Goal: Task Accomplishment & Management: Manage account settings

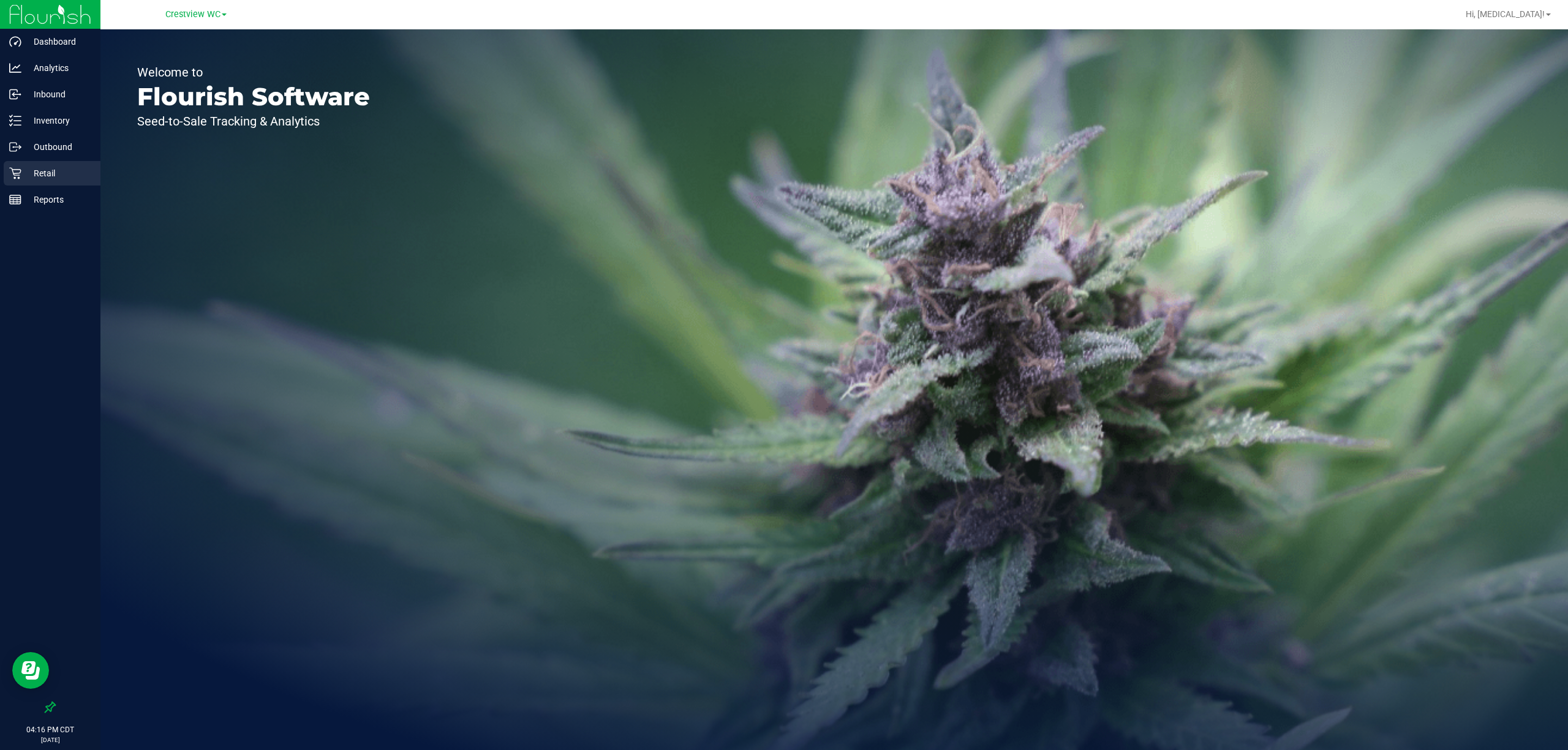
click at [20, 169] on icon at bounding box center [15, 172] width 12 height 12
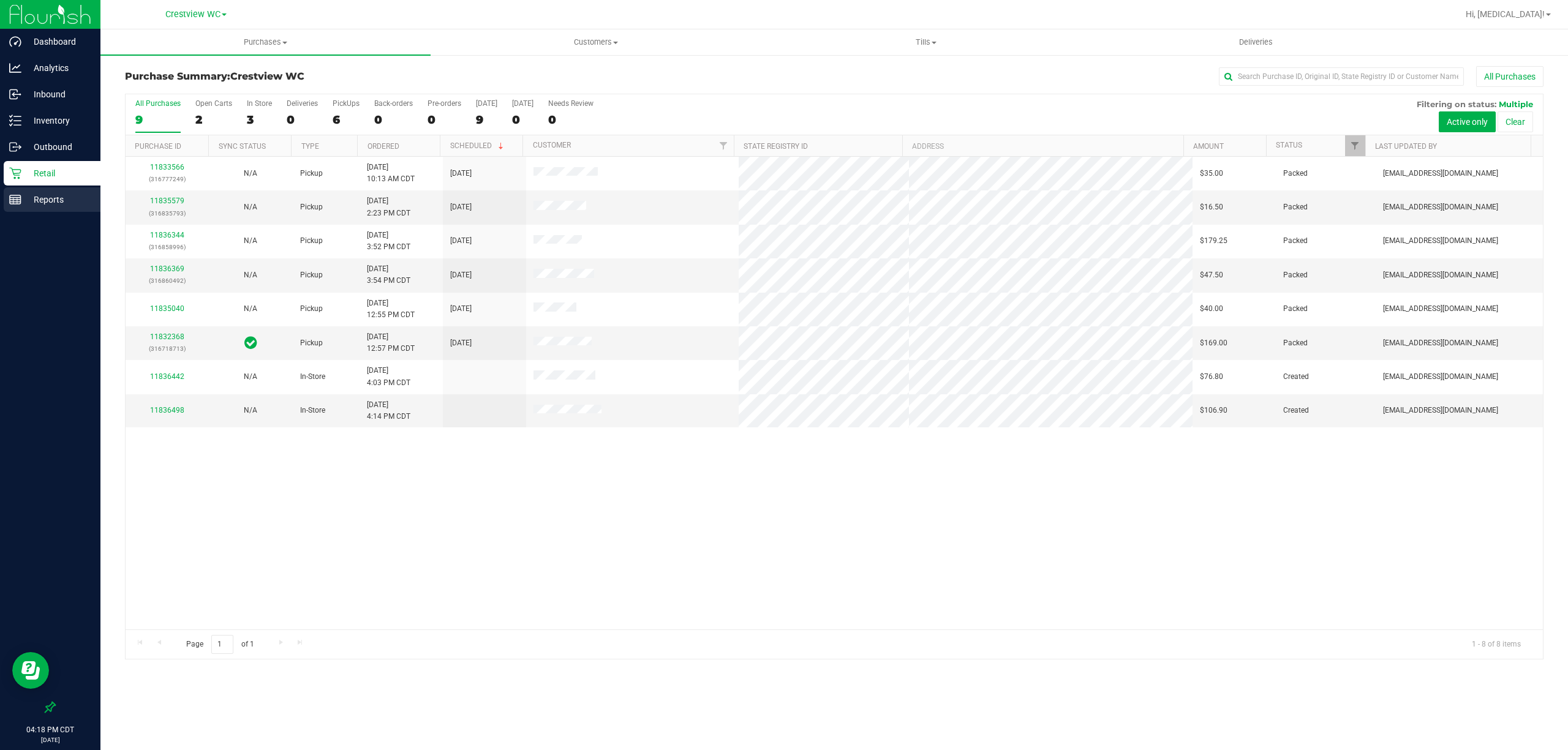
click at [56, 202] on p "Reports" at bounding box center [58, 199] width 74 height 14
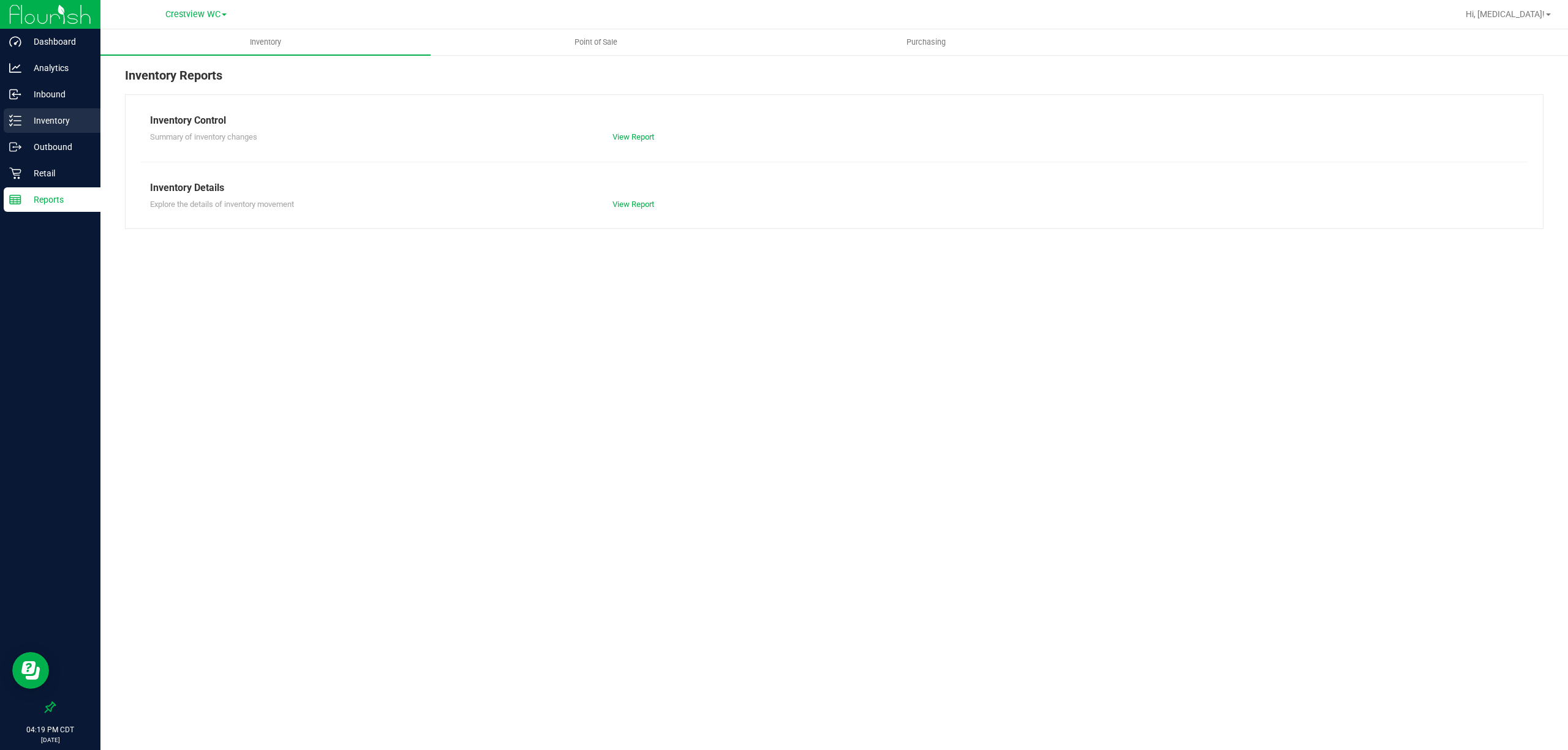
click at [56, 119] on p "Inventory" at bounding box center [58, 120] width 74 height 14
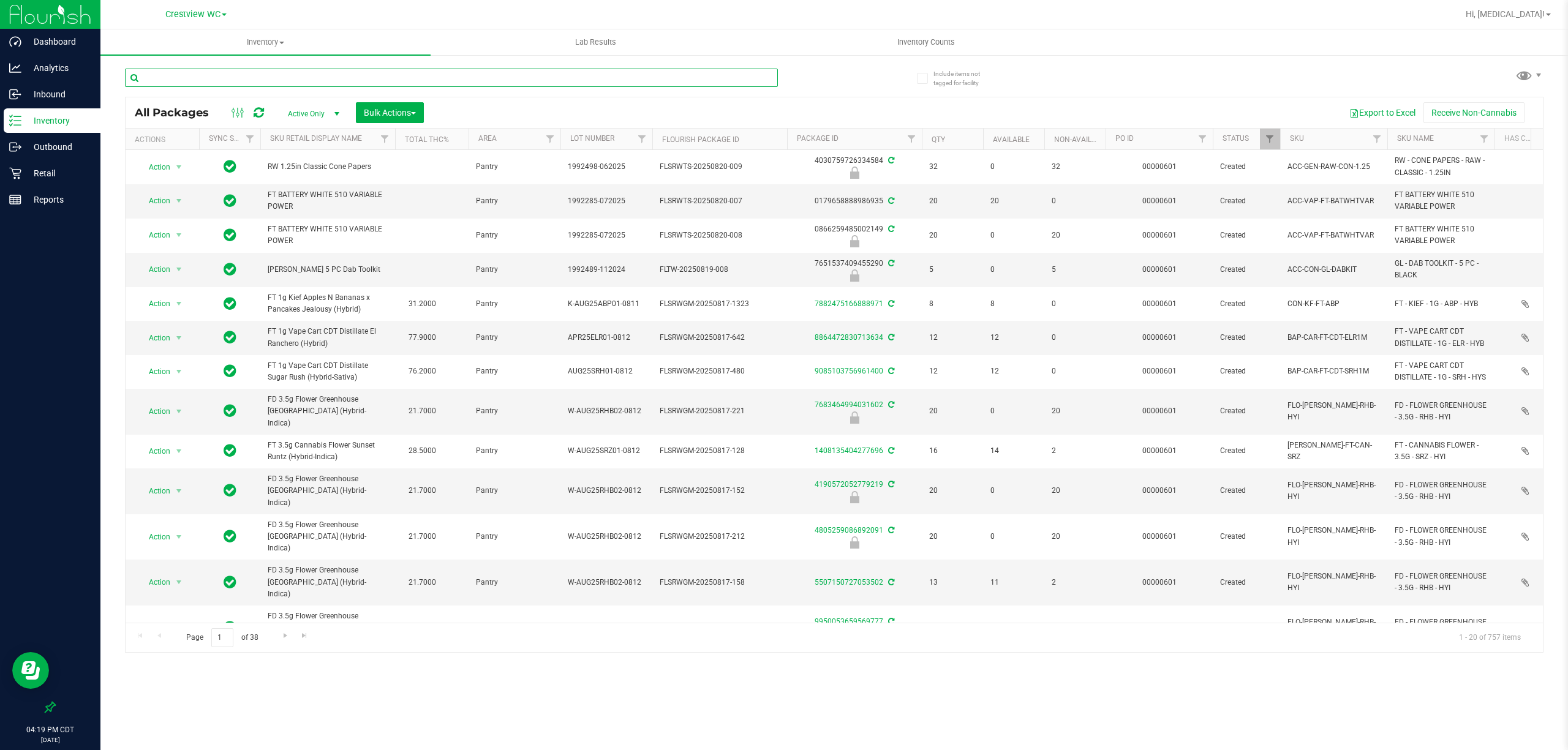
click at [425, 82] on input "text" at bounding box center [450, 78] width 653 height 18
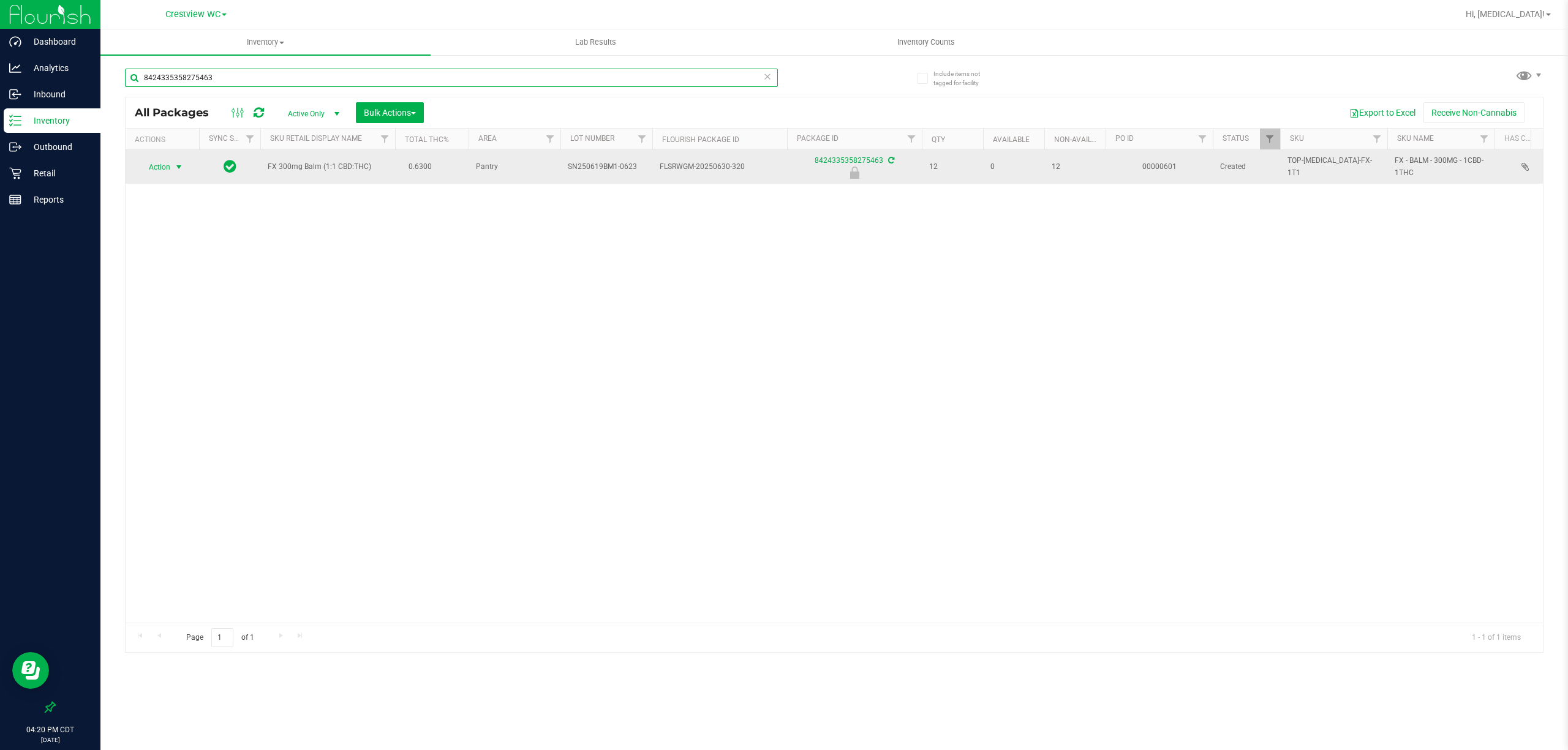
type input "8424335358275463"
click at [158, 163] on span "Action" at bounding box center [154, 167] width 34 height 17
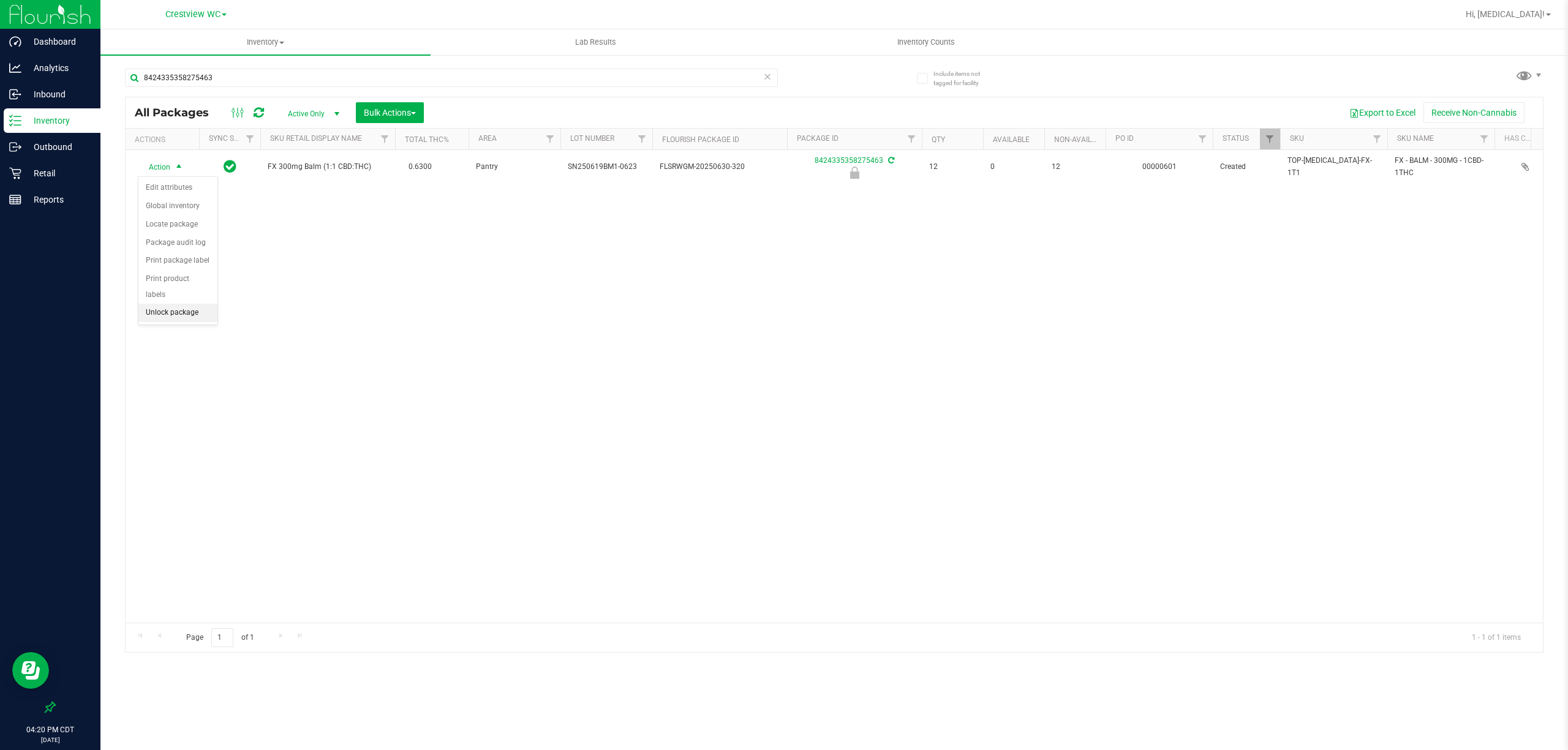
click at [201, 314] on li "Unlock package" at bounding box center [177, 312] width 79 height 18
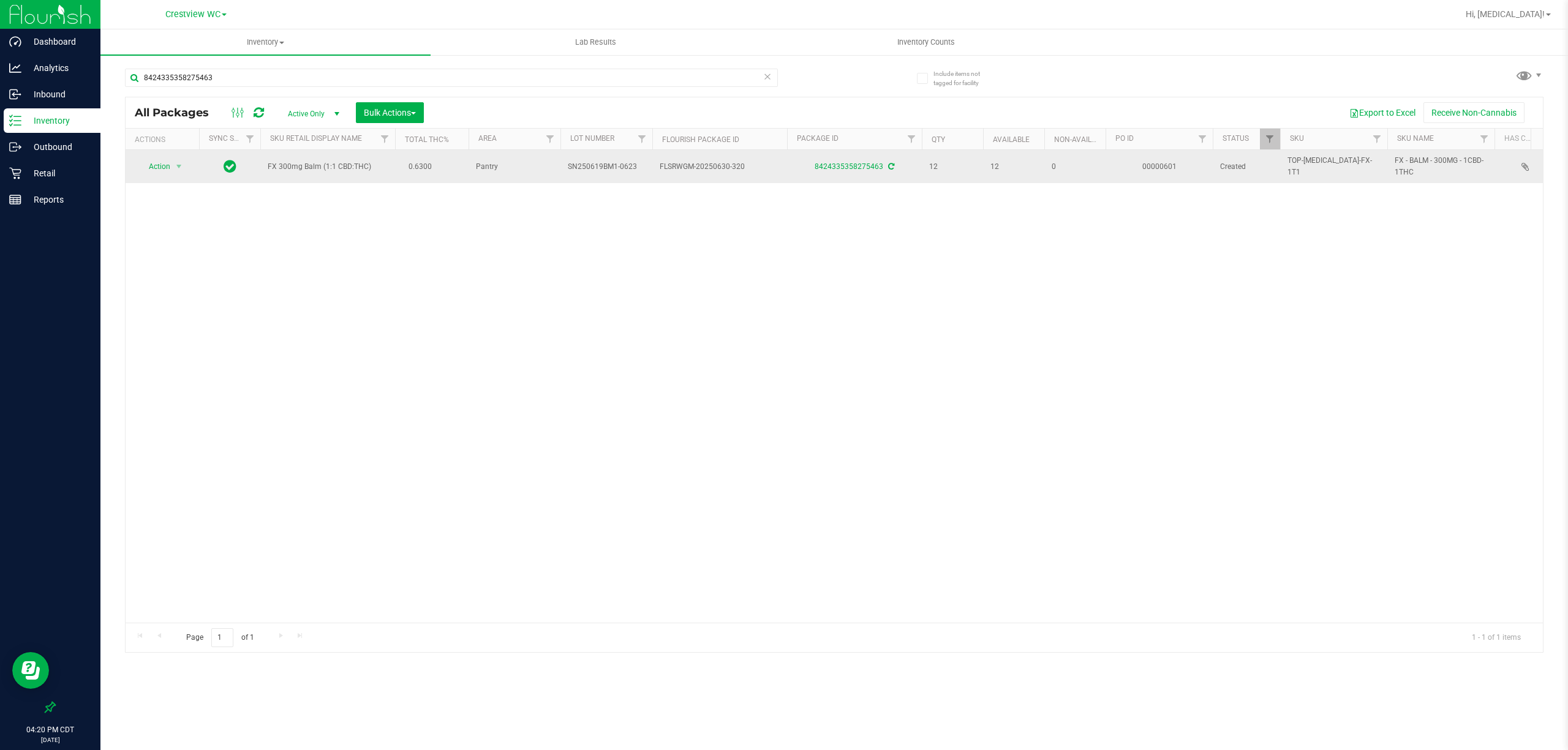
click at [332, 167] on span "FX 300mg Balm (1:1 CBD:THC)" at bounding box center [327, 167] width 120 height 11
copy td "FX 300mg Balm (1:1 CBD:THC)"
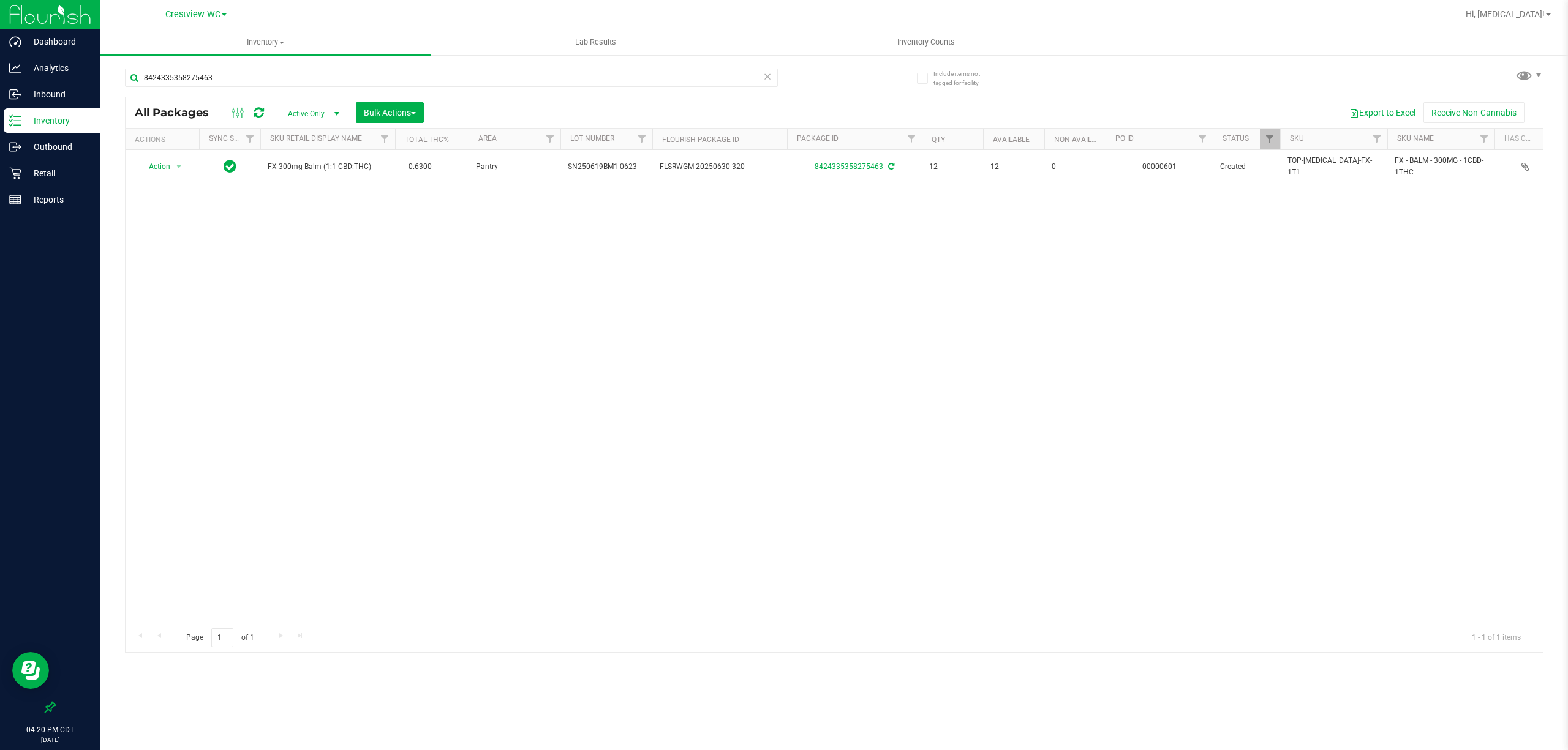
click at [364, 66] on div "8424335358275463" at bounding box center [479, 77] width 709 height 39
click at [354, 72] on input "8424335358275463" at bounding box center [450, 78] width 653 height 18
paste input "FX 300mg Balm (1:1 CBD:THC)"
type input "FX 300mg Balm (1:1 CBD:THC)"
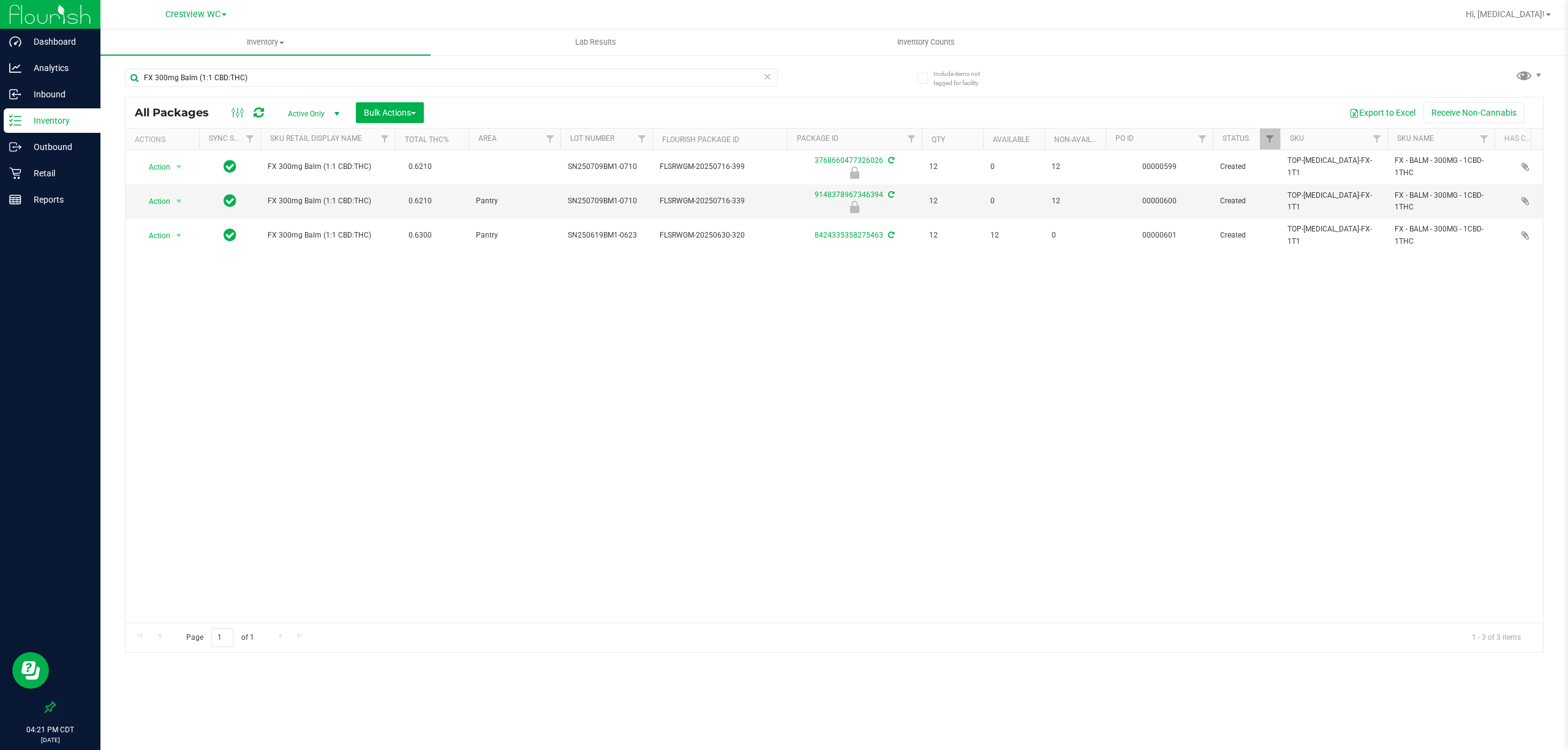
click at [824, 305] on div "Action Action Edit attributes Global inventory Locate package Package audit log…" at bounding box center [834, 386] width 1418 height 472
click at [47, 206] on p "Reports" at bounding box center [58, 199] width 74 height 14
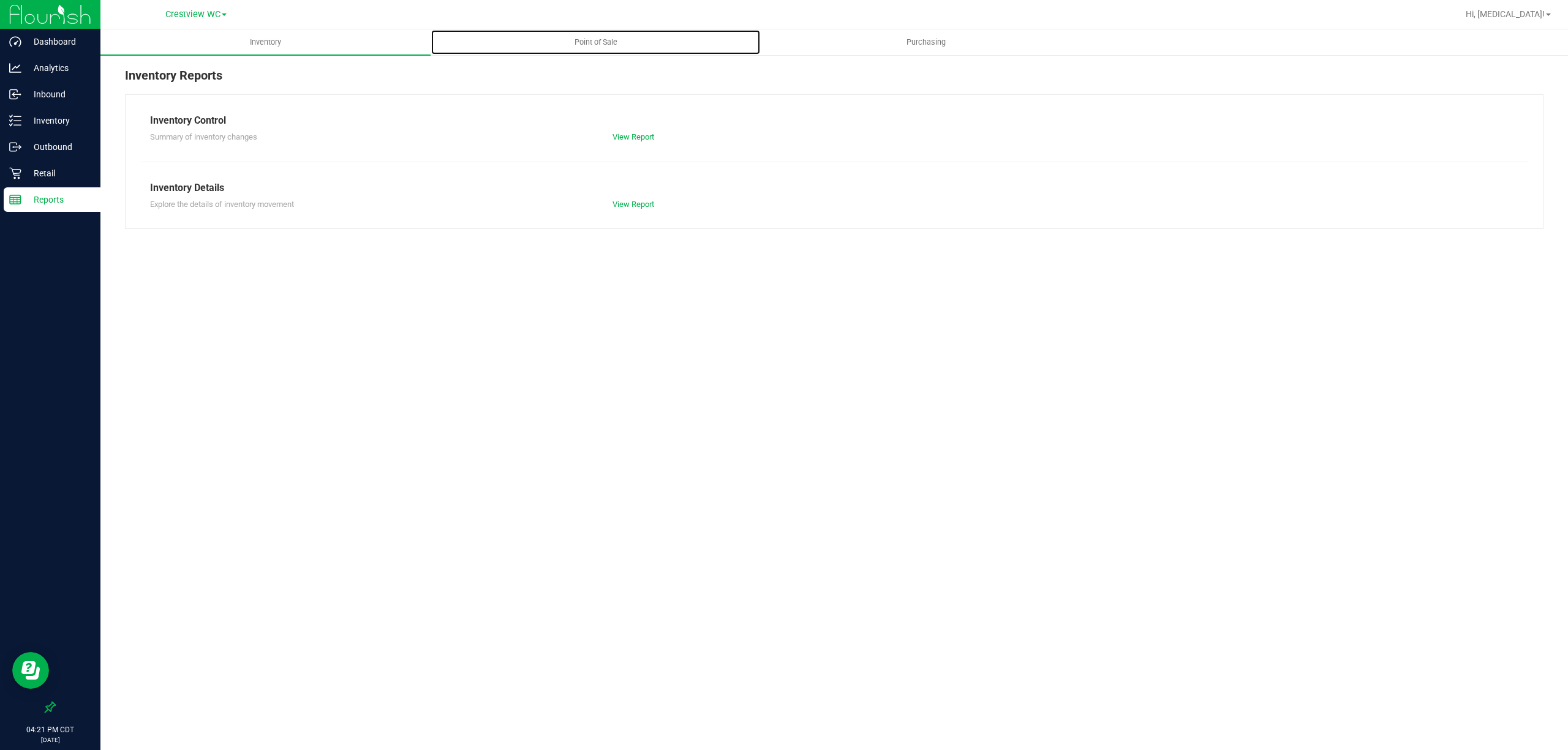
drag, startPoint x: 601, startPoint y: 36, endPoint x: 601, endPoint y: 57, distance: 21.0
click at [601, 36] on span "Point of Sale" at bounding box center [595, 42] width 76 height 11
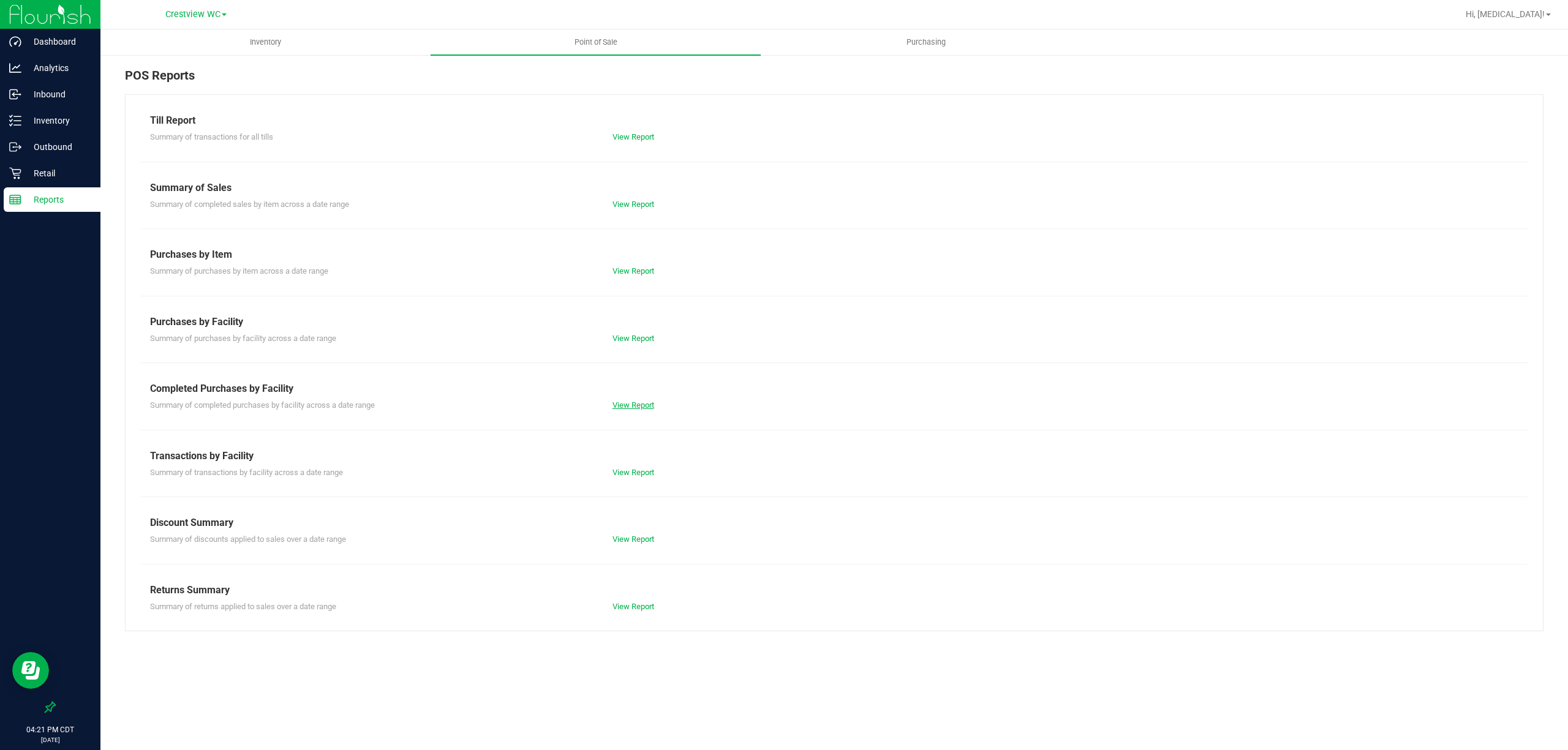
click at [623, 404] on link "View Report" at bounding box center [633, 405] width 41 height 10
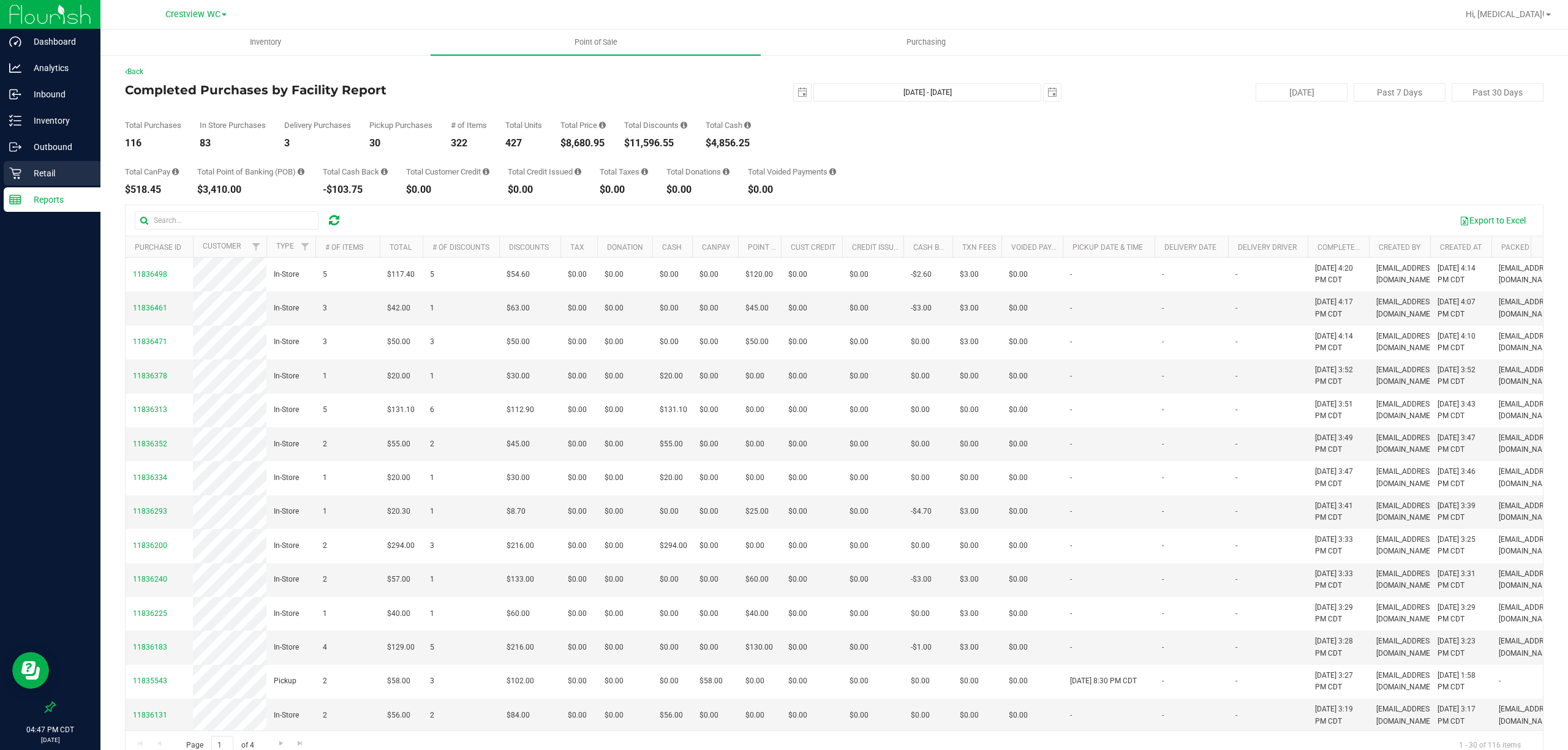
click at [5, 179] on div "Retail" at bounding box center [52, 173] width 97 height 25
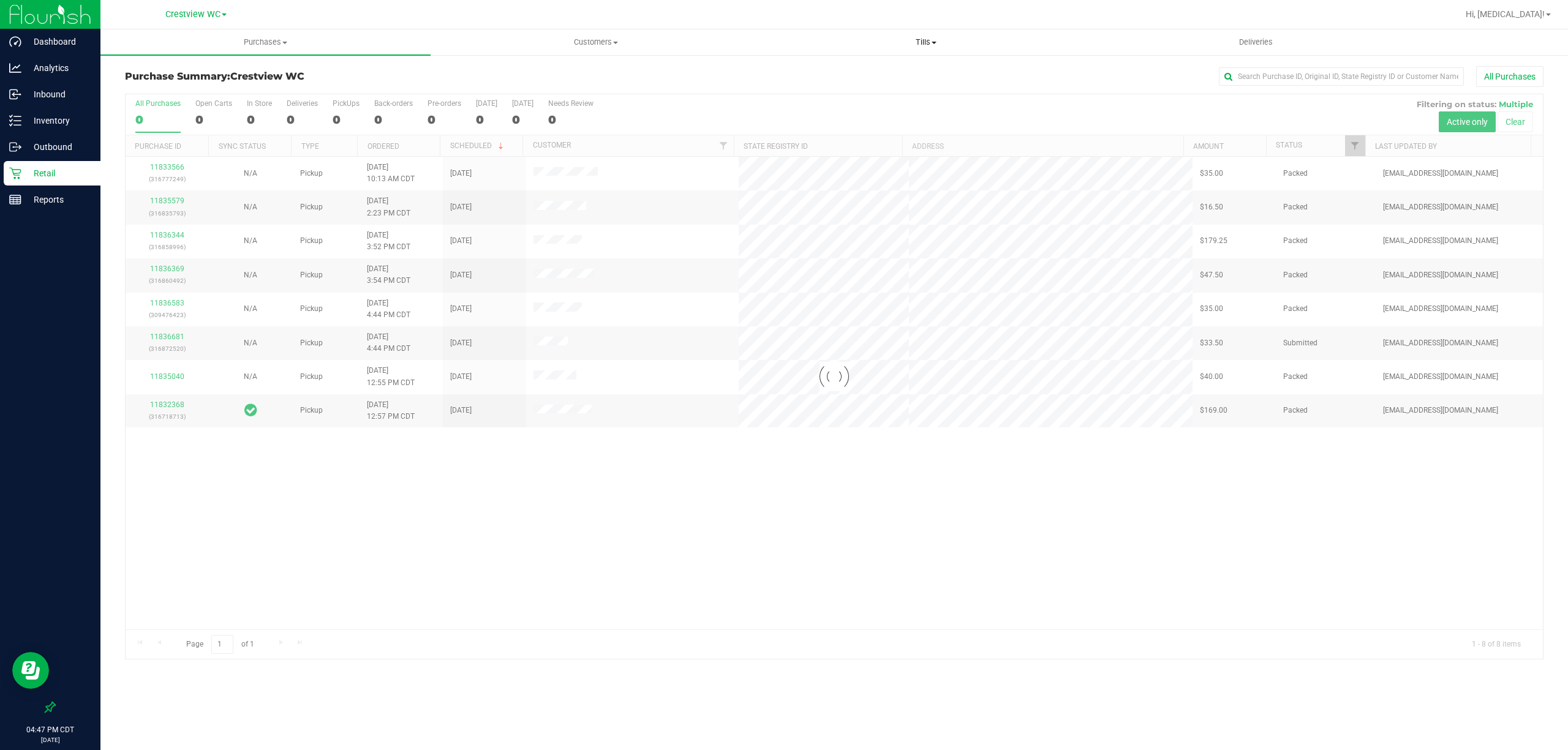
click at [933, 43] on span at bounding box center [934, 42] width 5 height 3
click at [801, 71] on span "Manage tills" at bounding box center [802, 74] width 82 height 11
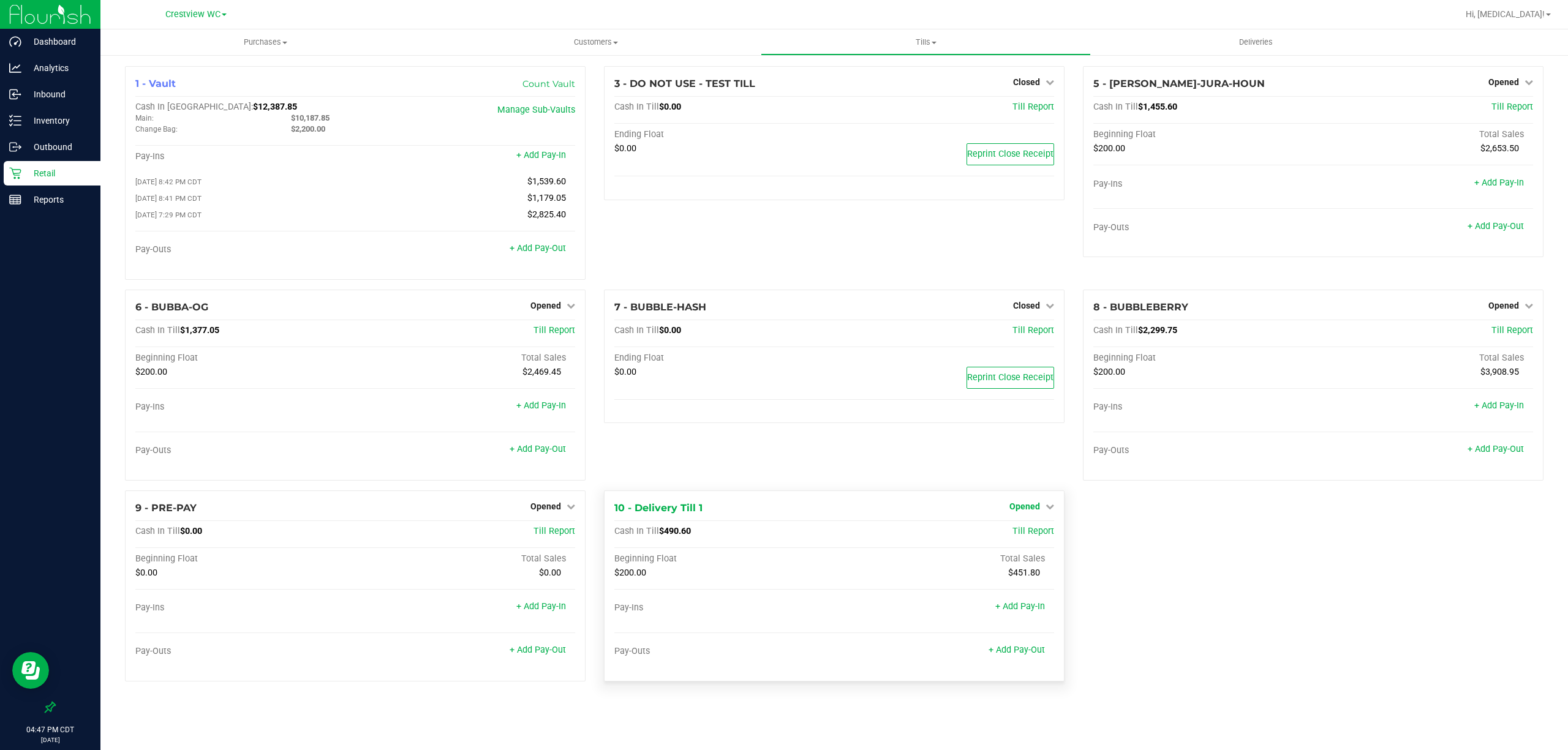
click at [1039, 510] on link "Opened" at bounding box center [1031, 506] width 45 height 10
click at [1027, 534] on link "Close Till" at bounding box center [1026, 532] width 34 height 10
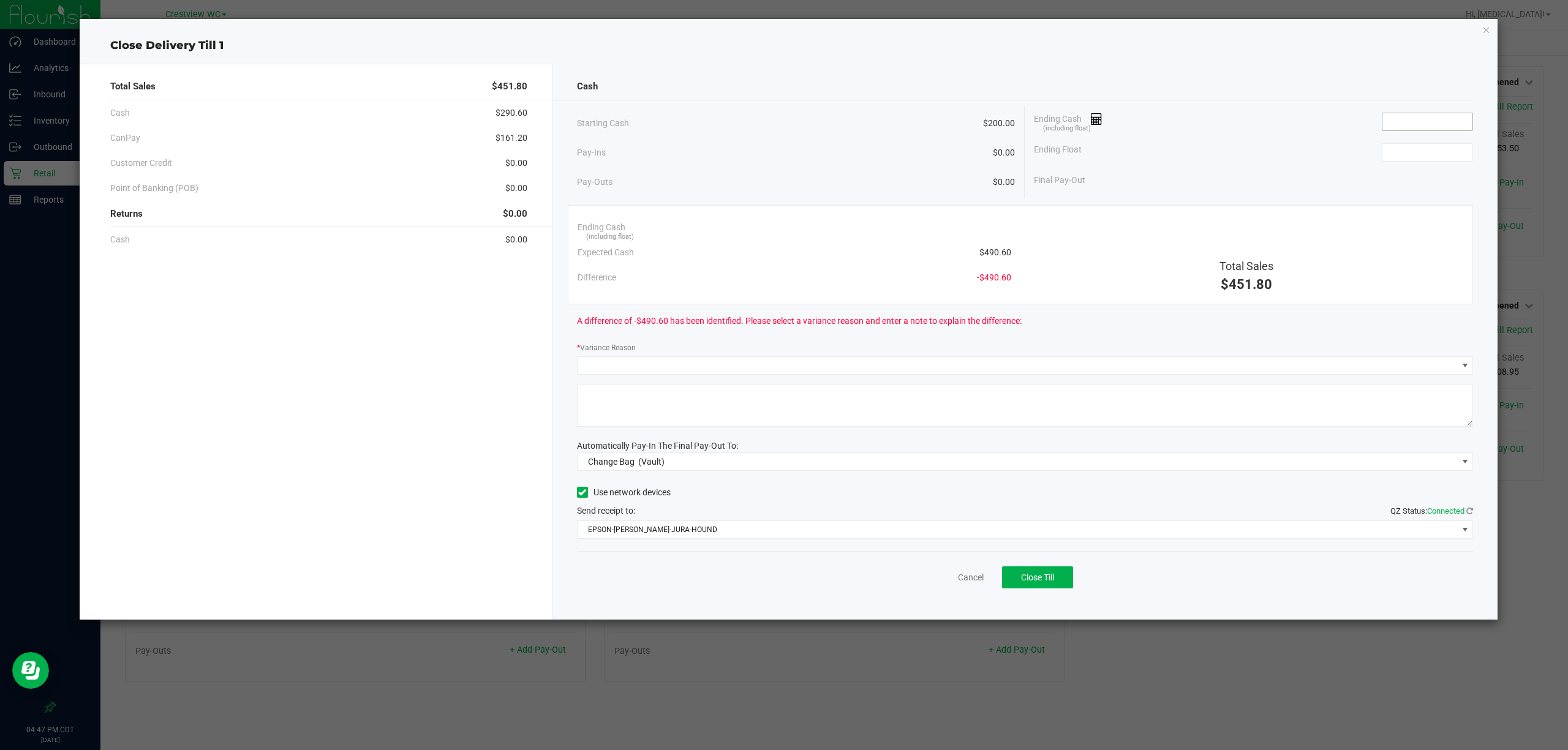
click at [1397, 113] on input at bounding box center [1427, 122] width 90 height 17
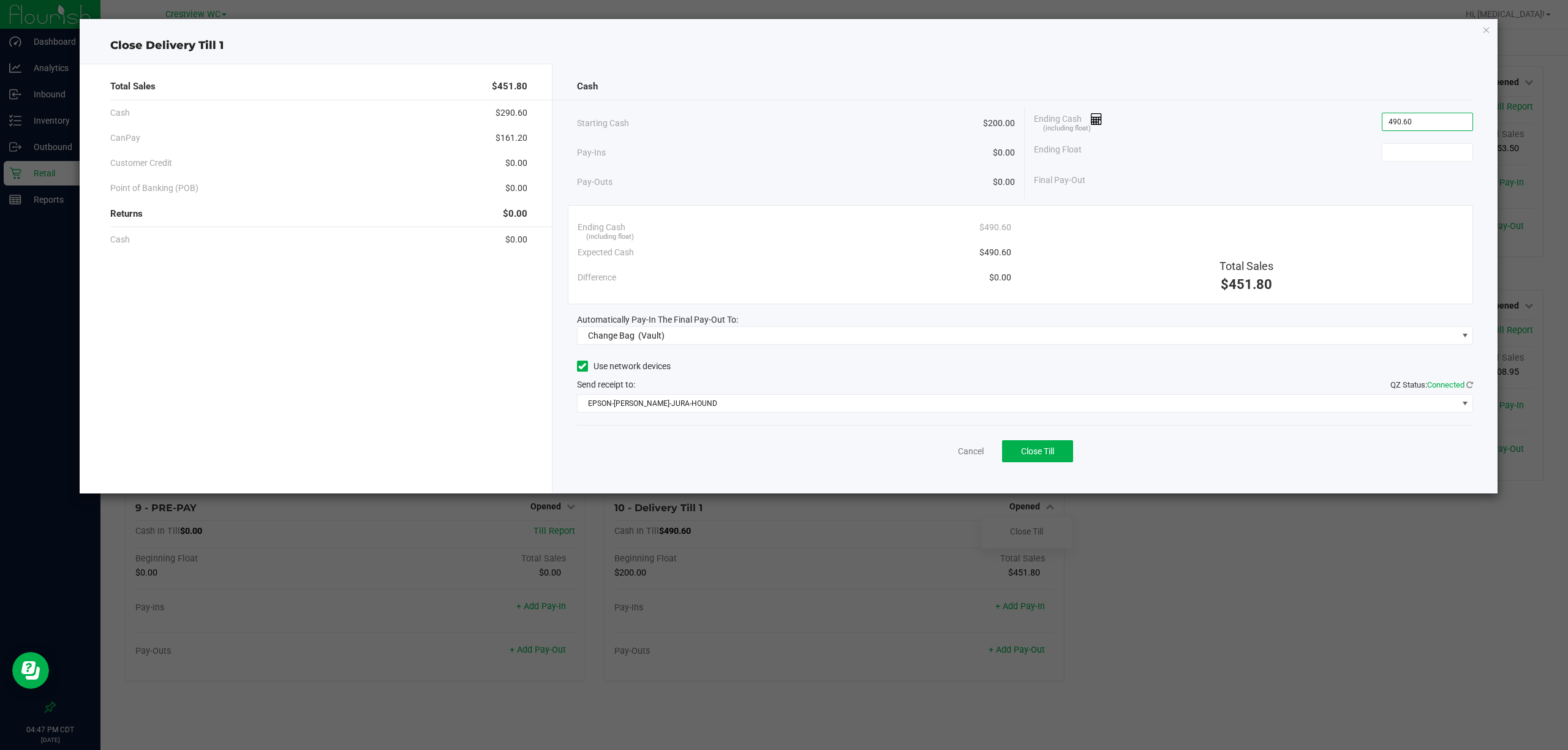
type input "$490.60"
type input "200"
type input "490.6"
type input "$200.00"
click at [1421, 119] on input "490.6" at bounding box center [1427, 122] width 90 height 17
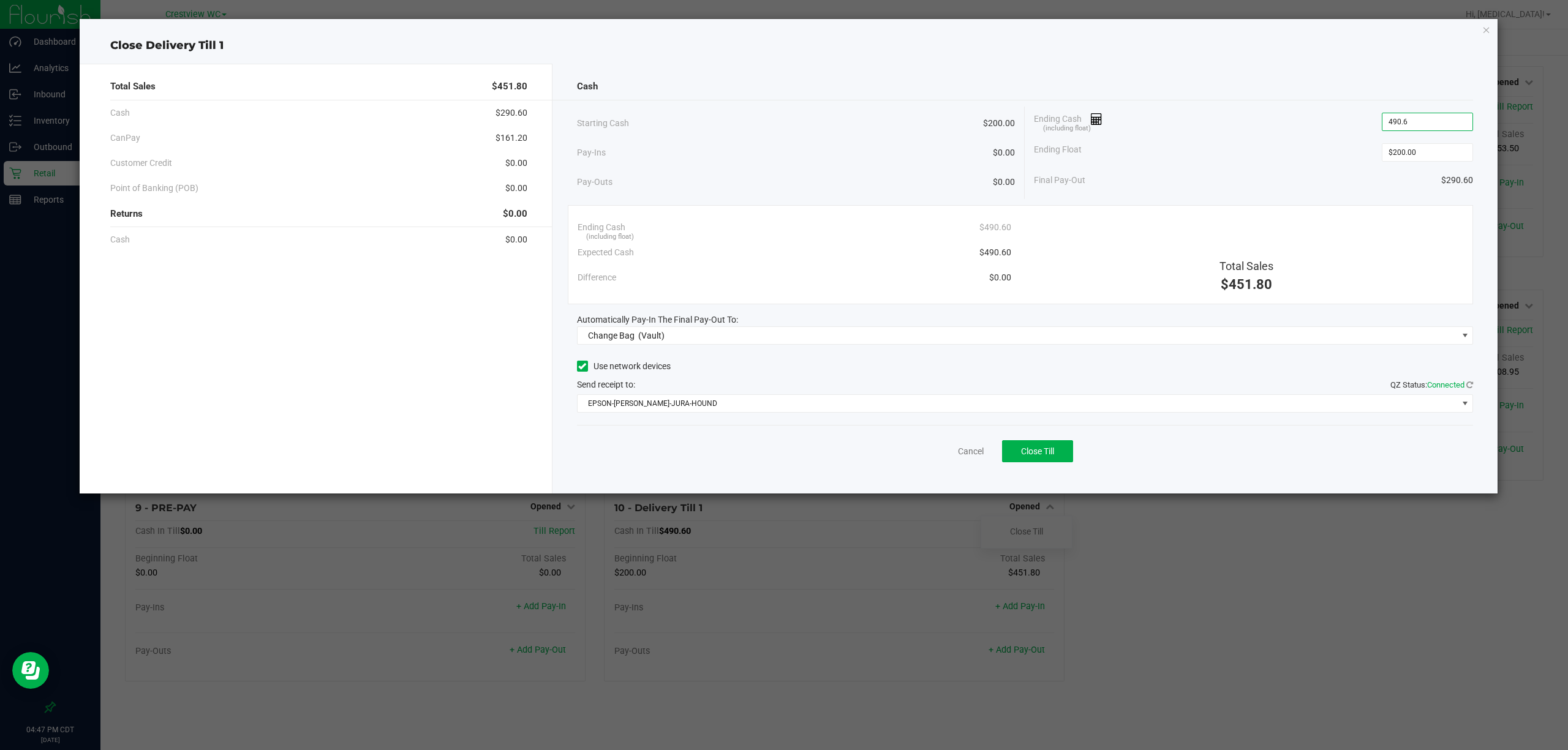
click at [1421, 119] on input "490.6" at bounding box center [1427, 122] width 90 height 17
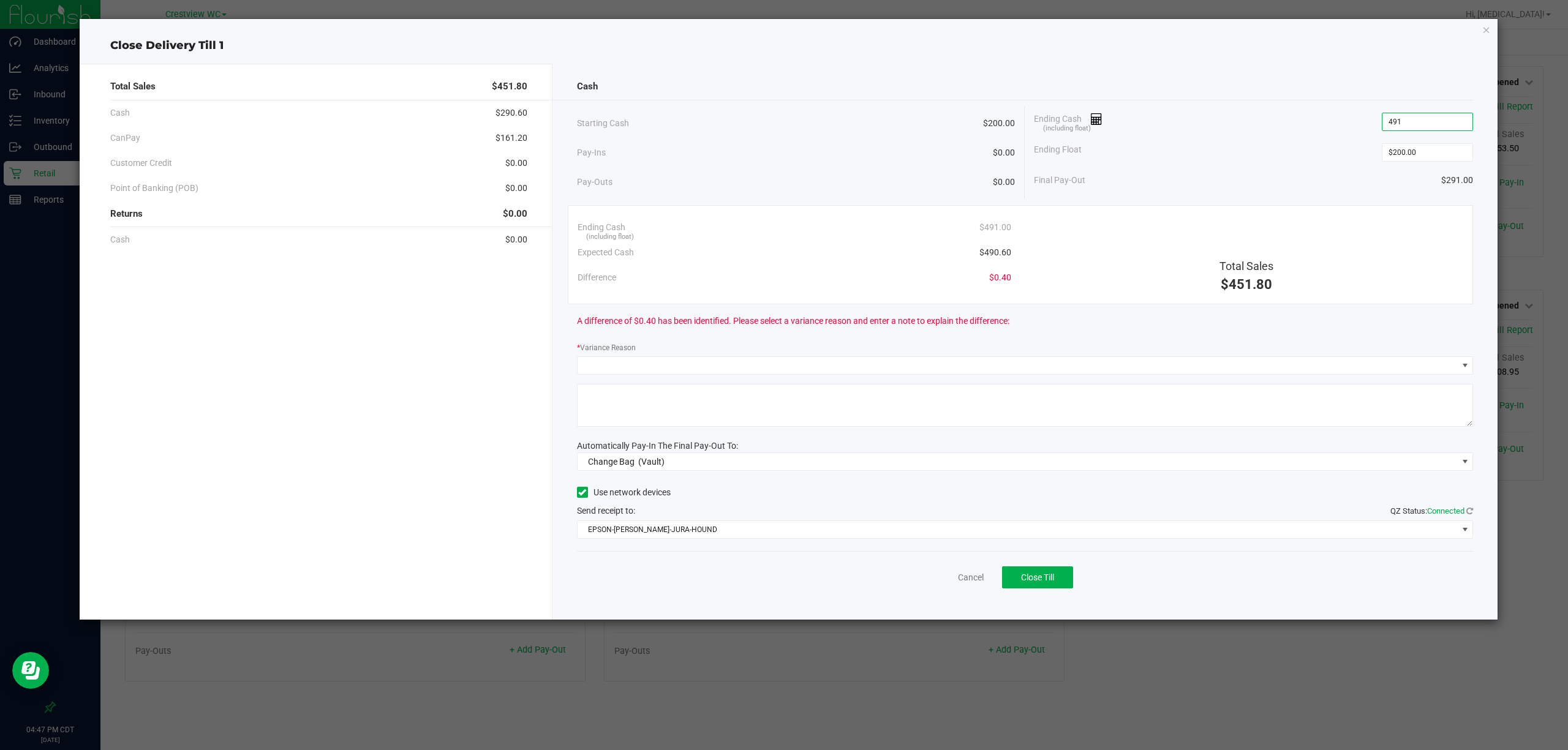
type input "$491.00"
click at [1266, 111] on div "Ending Cash (including float) $491.00" at bounding box center [1254, 122] width 439 height 31
click at [637, 352] on div "* Variance Reason" at bounding box center [1025, 349] width 896 height 15
click at [628, 369] on span at bounding box center [1018, 366] width 880 height 17
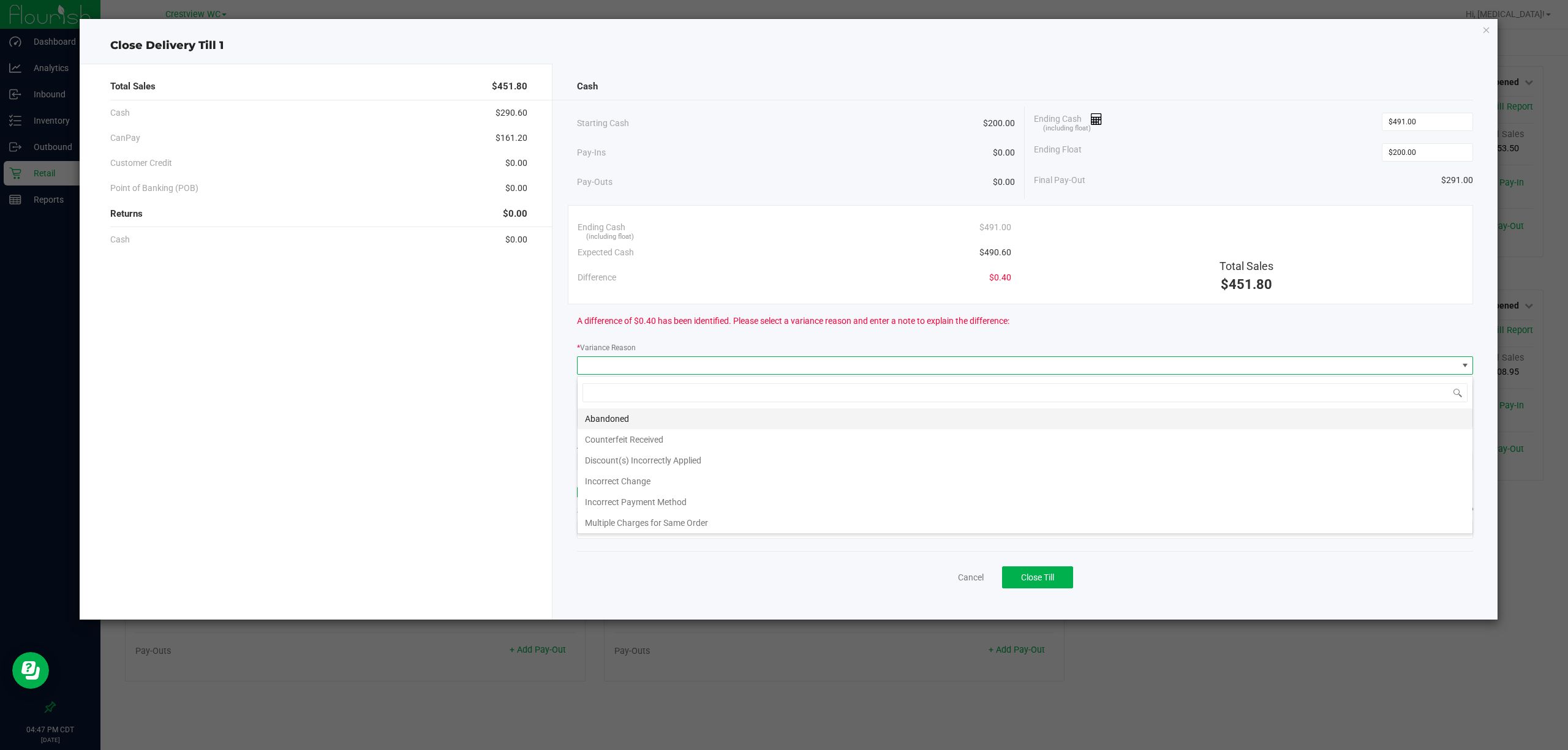
click at [676, 422] on li "Abandoned" at bounding box center [1026, 419] width 895 height 21
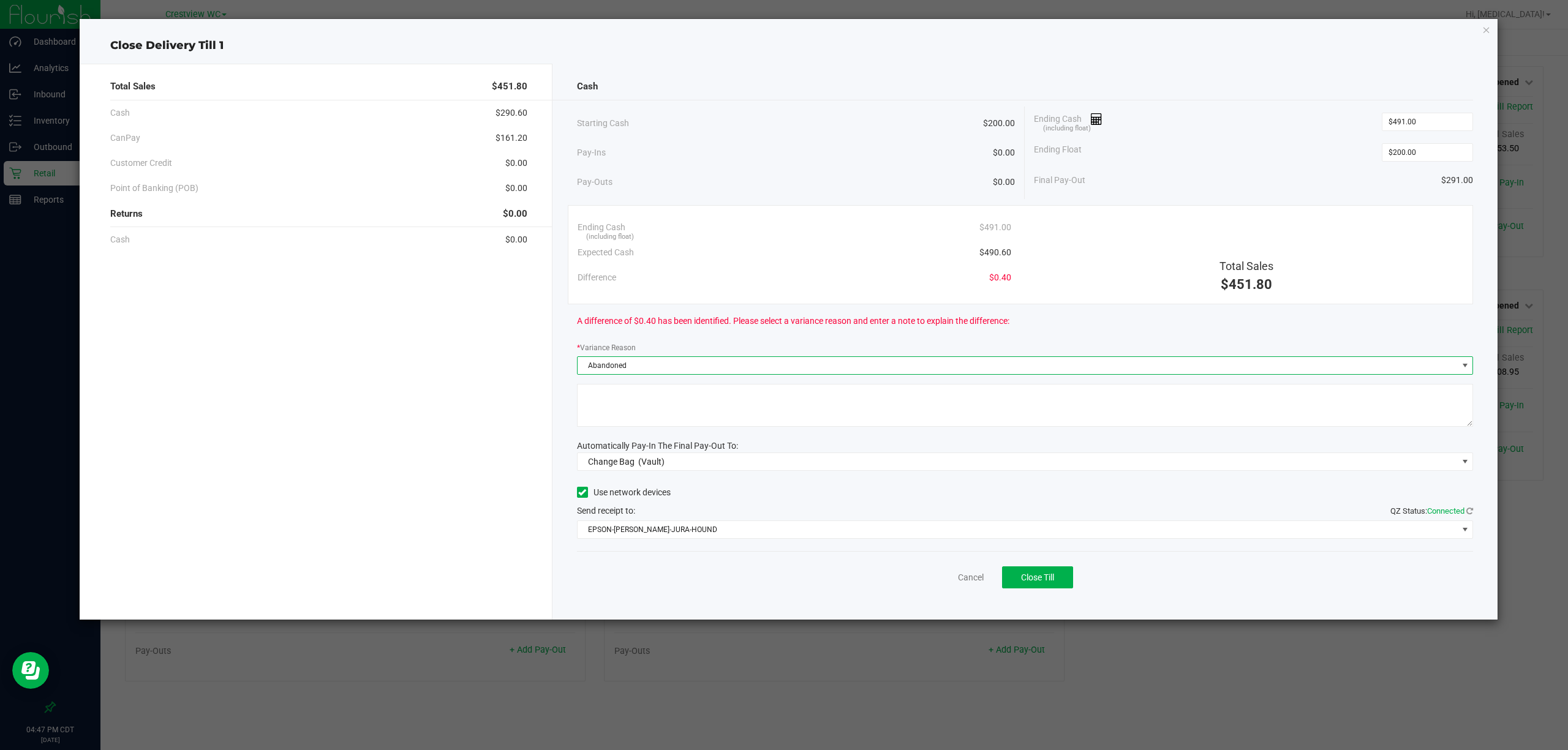
click at [676, 421] on textarea at bounding box center [1025, 405] width 896 height 43
type textarea "change abandoned to deli + .40 cents"
click at [671, 461] on span "Change Bag (Vault)" at bounding box center [1018, 462] width 880 height 17
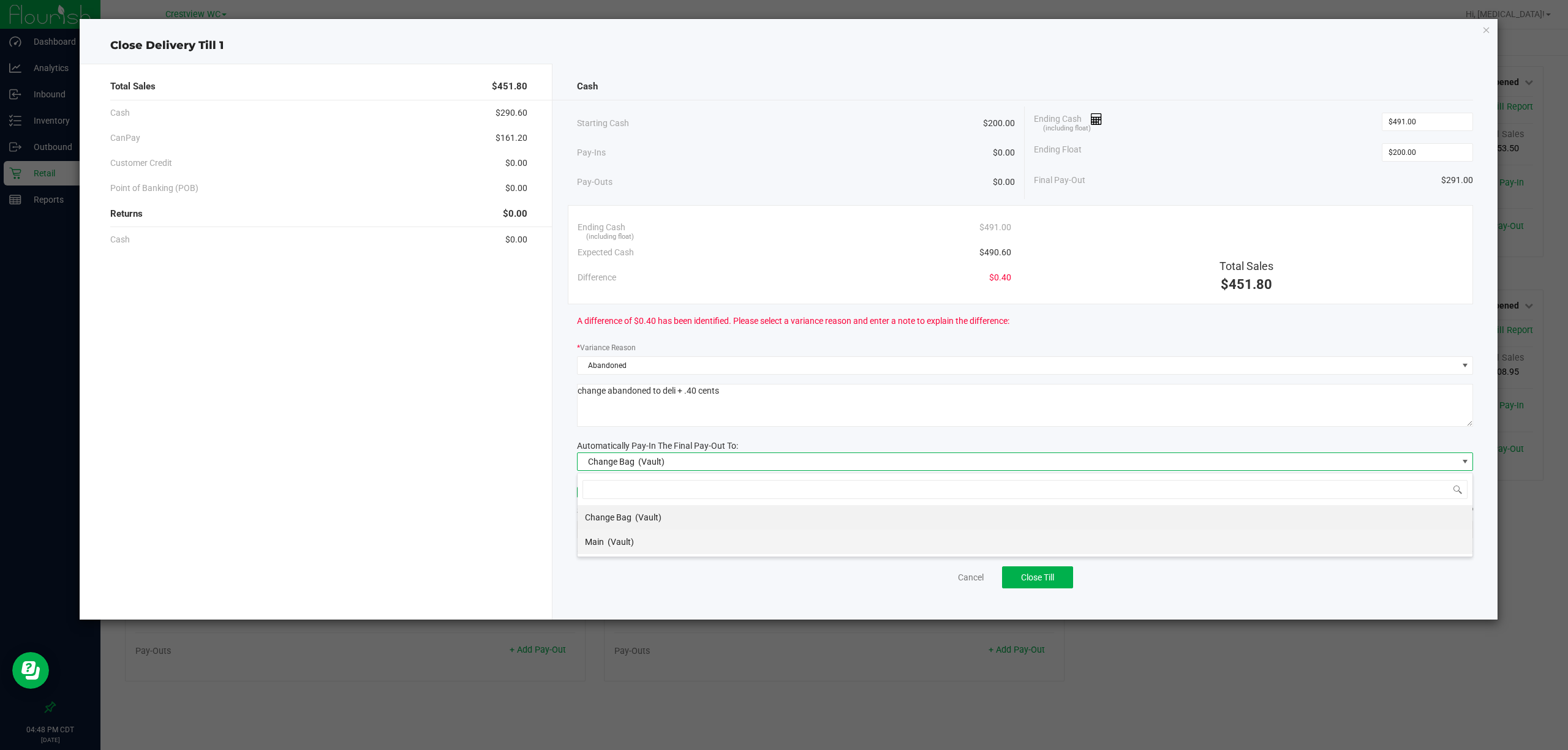
click at [629, 551] on div "Main (Vault)" at bounding box center [609, 541] width 49 height 22
click at [637, 537] on span "EPSON-BRUNO-JURA-HOUND" at bounding box center [1018, 530] width 880 height 17
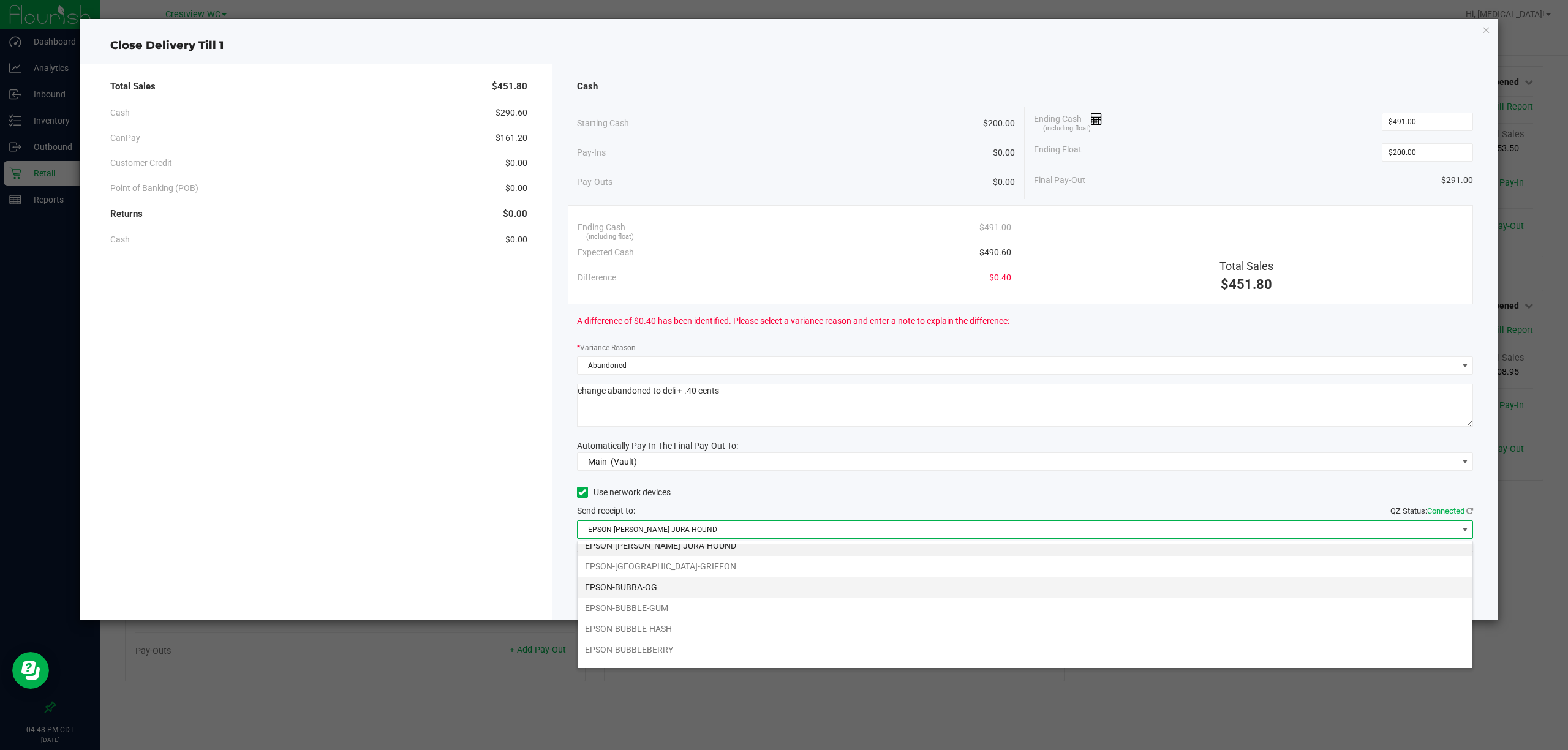
scroll to position [0, 0]
click at [675, 621] on li "EPSON-BUBBLE-GUM" at bounding box center [1026, 617] width 895 height 21
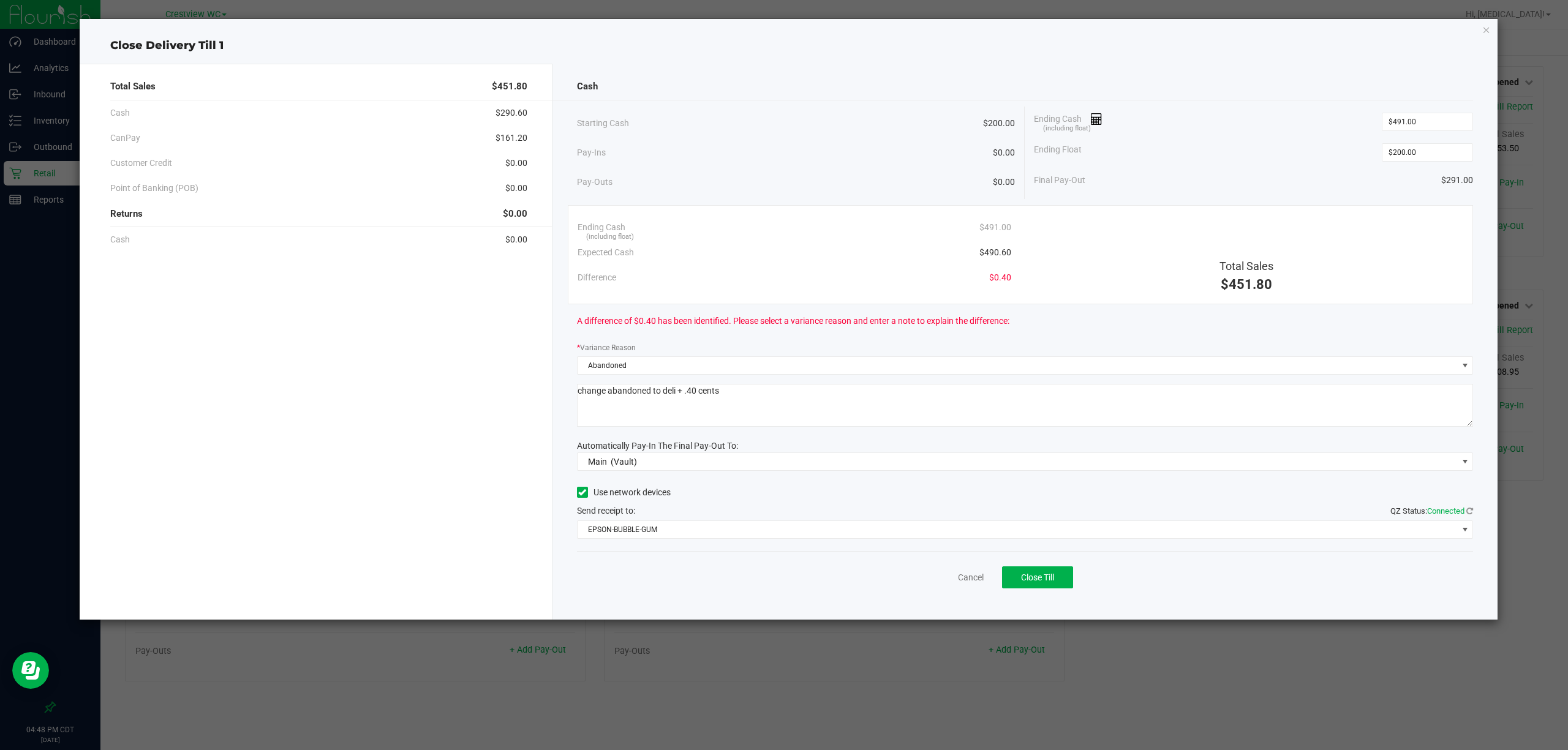
click at [680, 579] on div "Cancel Close Till" at bounding box center [1025, 574] width 896 height 47
click at [1044, 580] on span "Close Till" at bounding box center [1037, 577] width 34 height 10
click at [926, 567] on div "Dismiss Reprint Closing Receipt" at bounding box center [1025, 574] width 896 height 47
click at [939, 577] on link "Dismiss" at bounding box center [943, 577] width 30 height 12
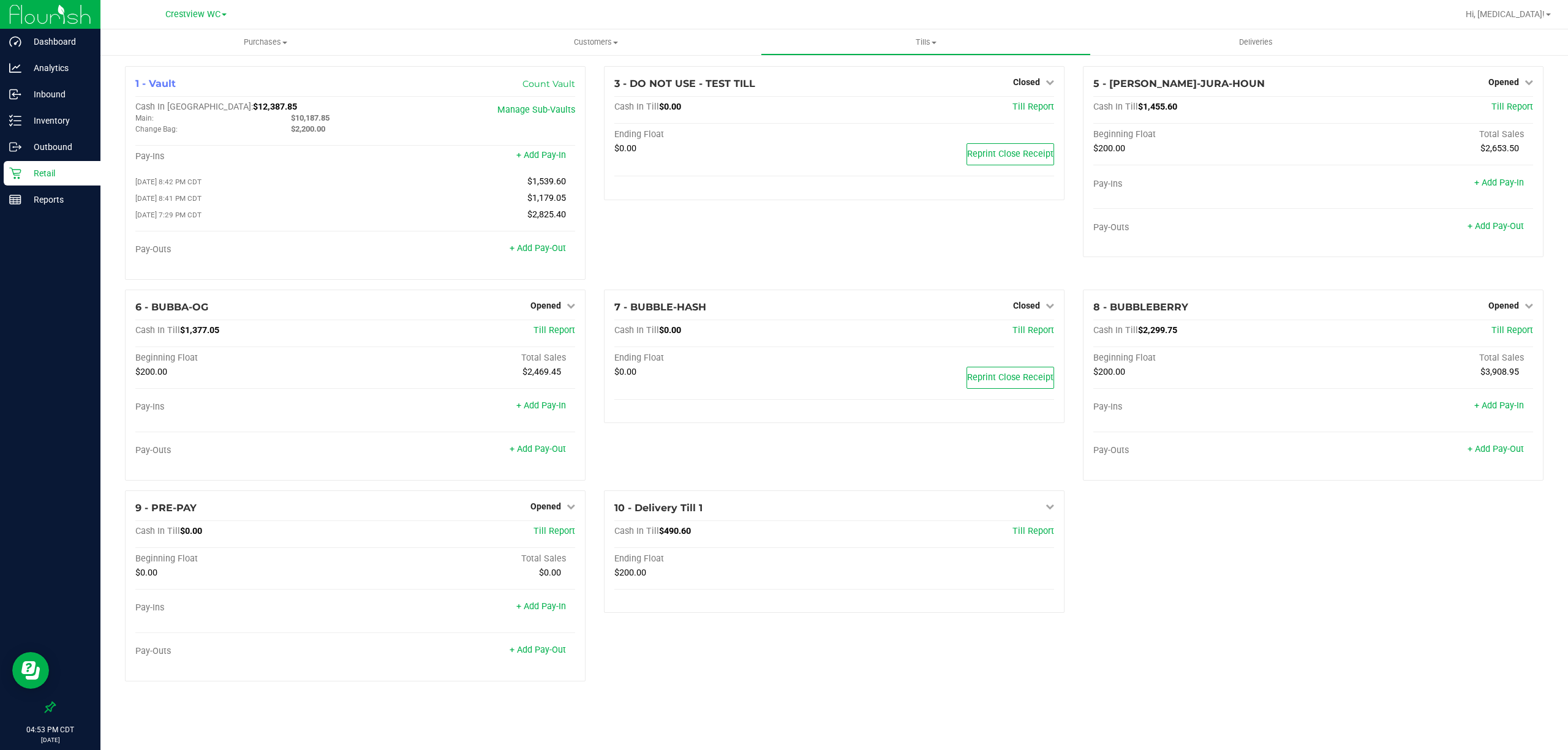
click at [1182, 642] on div "1 - Vault Count Vault Cash In Vault: $12,387.85 Main: $10,187.85 Change Bag: $2…" at bounding box center [834, 378] width 1437 height 625
click at [1159, 593] on div "1 - Vault Count Vault Cash In Vault: $12,387.85 Main: $10,478.85 Change Bag: $2…" at bounding box center [834, 378] width 1437 height 625
click at [39, 172] on p "Retail" at bounding box center [58, 172] width 74 height 14
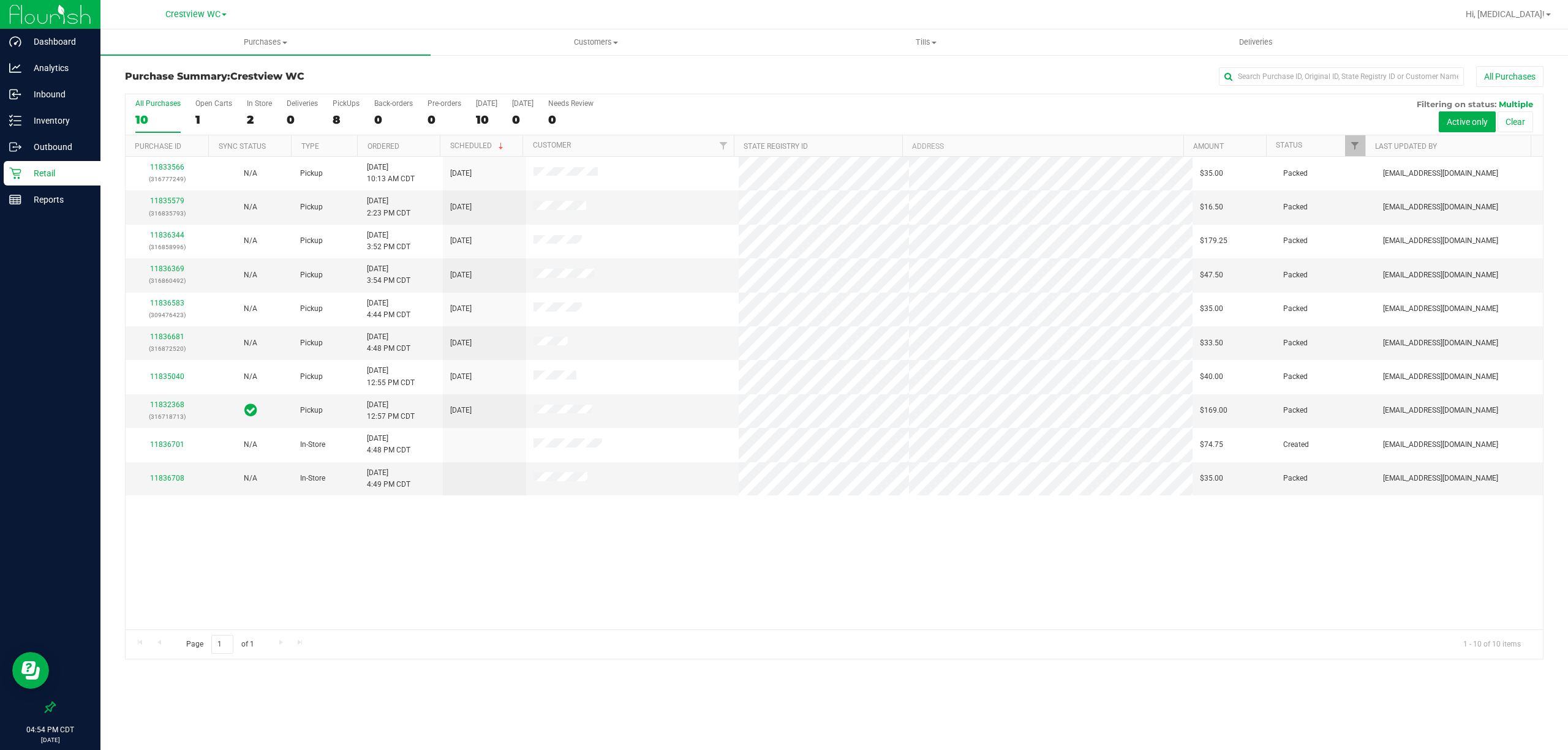
click at [631, 530] on div "11833566 (316777249) N/A Pickup 8/23/2025 10:13 AM CDT 8/23/2025 $35.00 Packed …" at bounding box center [834, 393] width 1418 height 472
click at [613, 557] on div "11833566 (316777249) N/A Pickup 8/23/2025 10:13 AM CDT 8/23/2025 $35.00 Packed …" at bounding box center [834, 393] width 1418 height 472
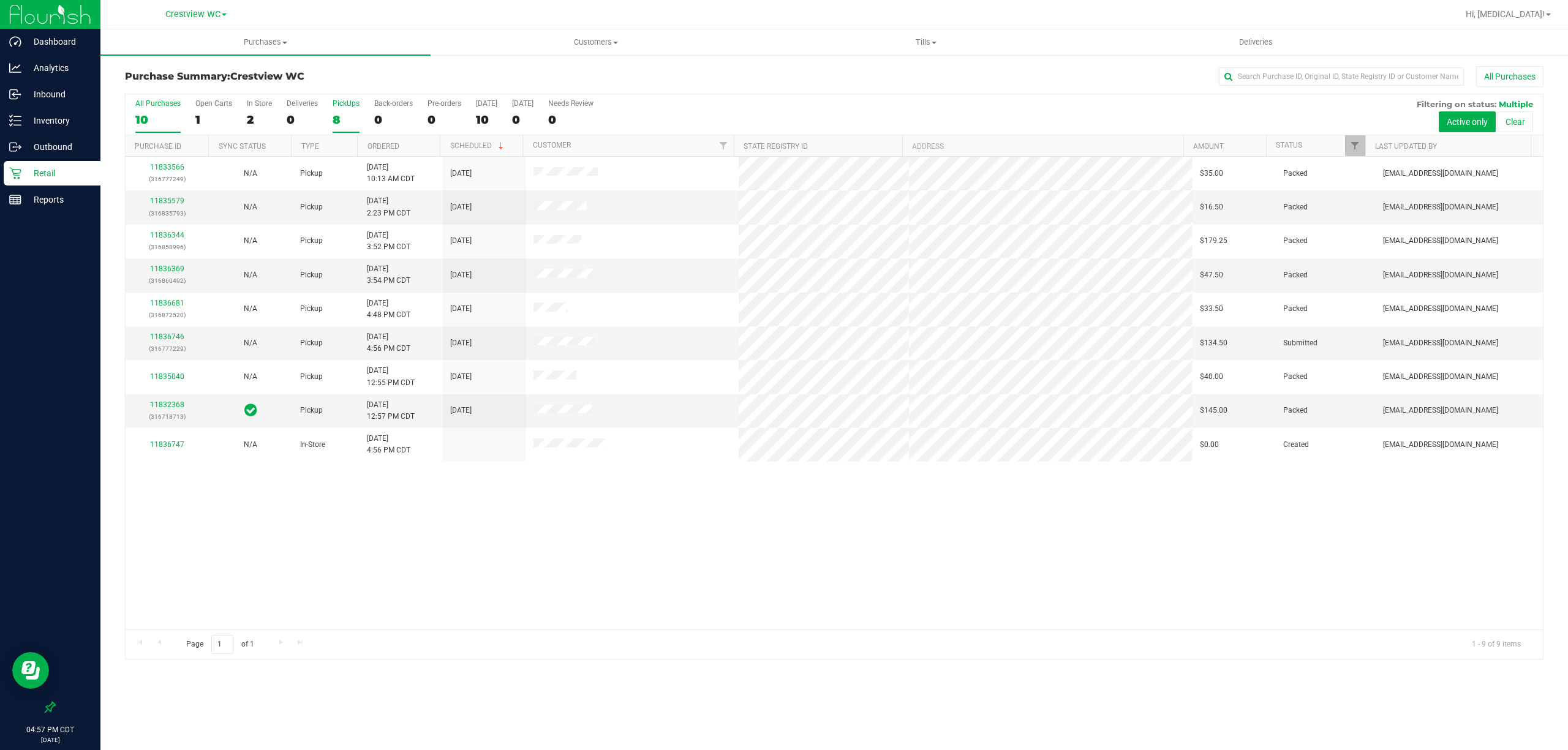
click at [334, 116] on div "8" at bounding box center [346, 120] width 27 height 14
click at [0, 0] on input "PickUps 8" at bounding box center [0, 0] width 0 height 0
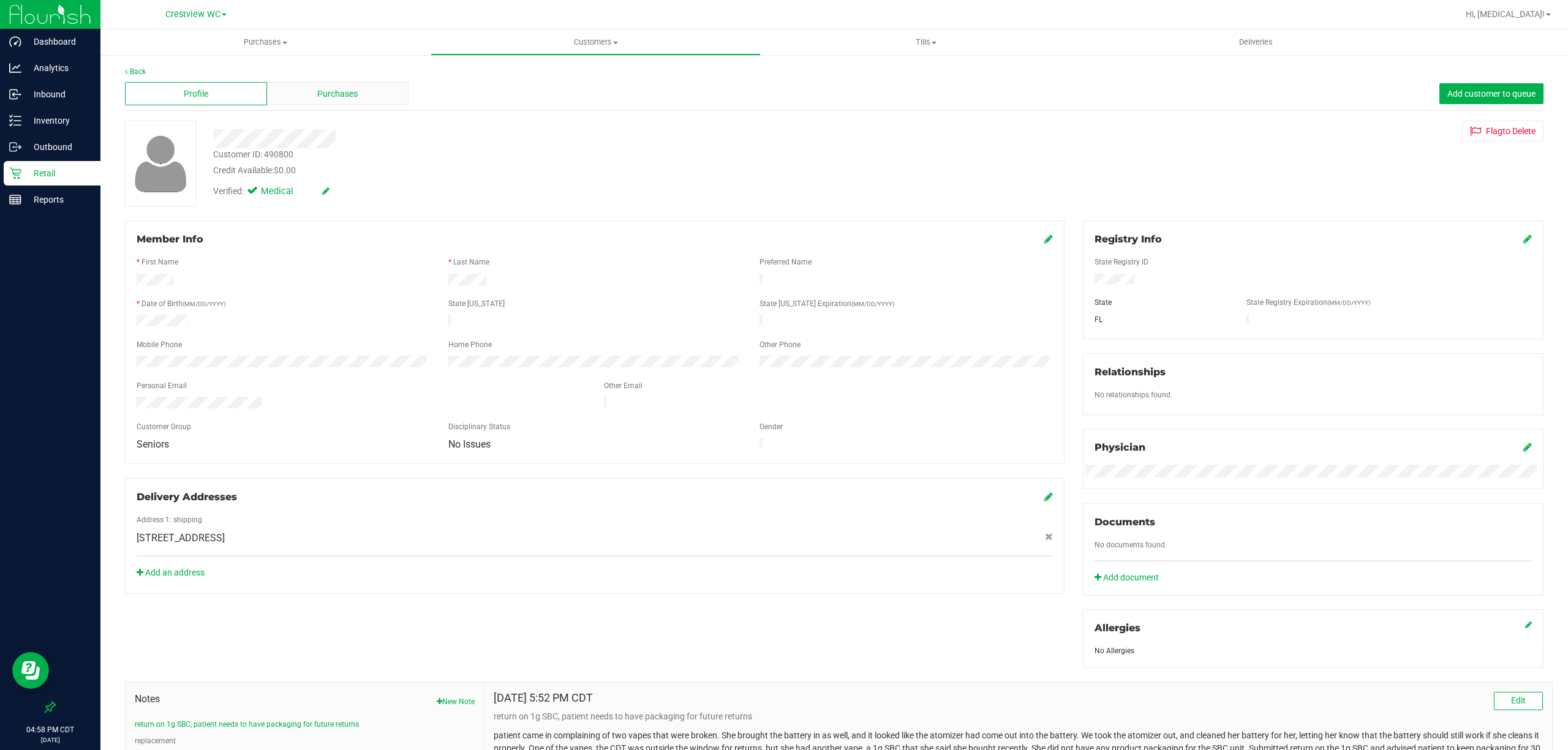
click at [319, 98] on span "Purchases" at bounding box center [337, 93] width 40 height 12
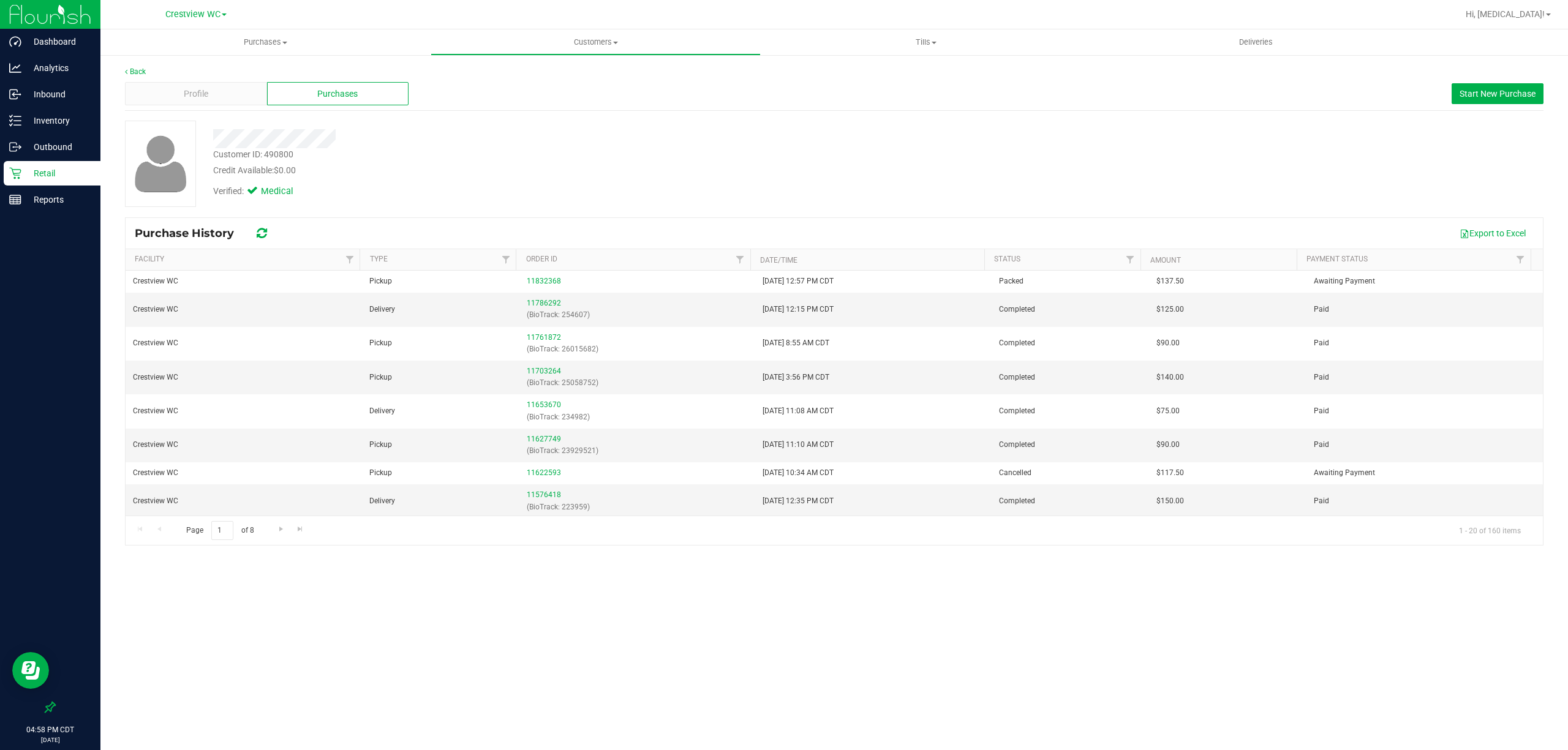
click at [35, 172] on p "Retail" at bounding box center [58, 172] width 74 height 14
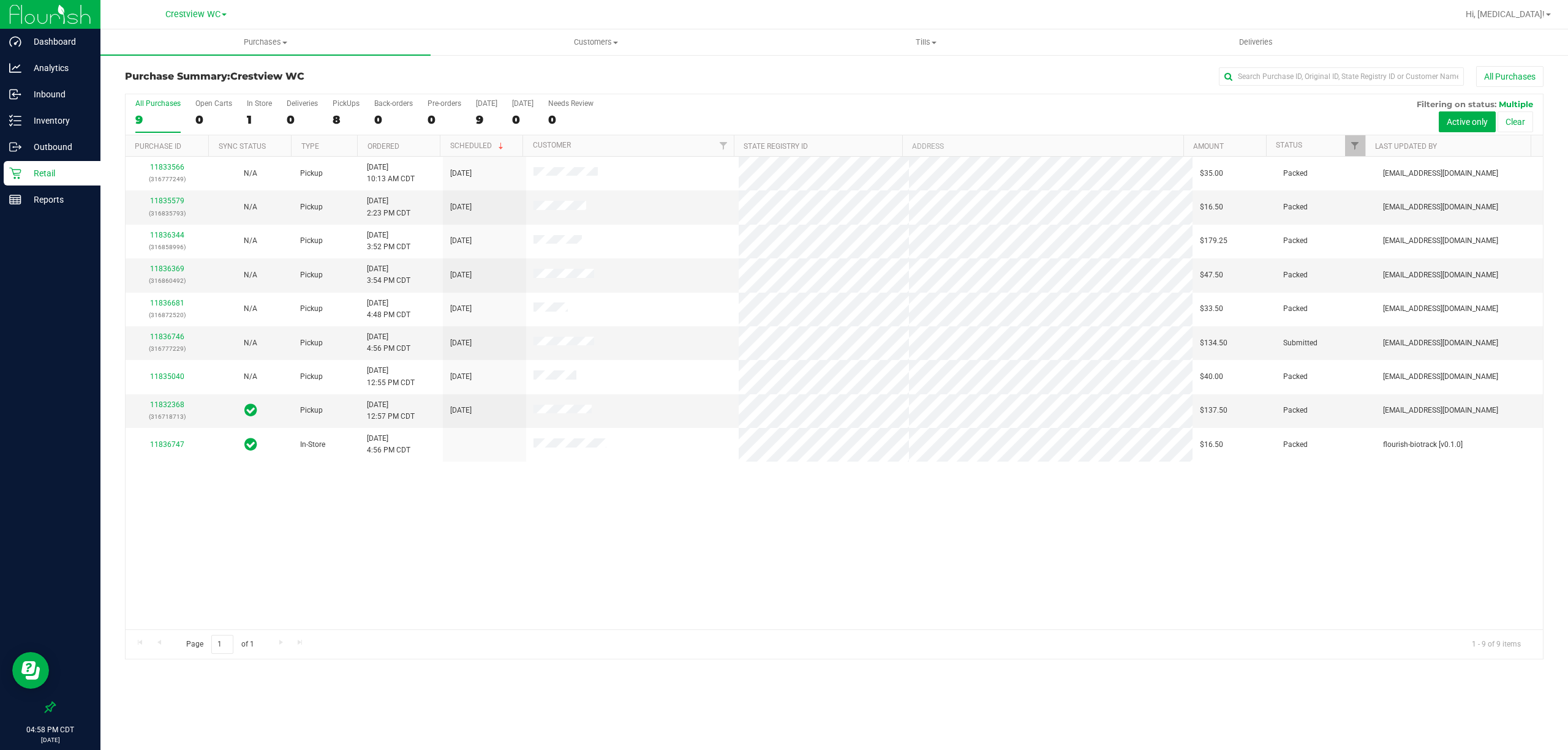
click at [48, 170] on p "Retail" at bounding box center [58, 172] width 74 height 14
click at [524, 511] on div "11833566 (316777249) N/A Pickup 8/23/2025 10:13 AM CDT 8/23/2025 $35.00 Packed …" at bounding box center [834, 393] width 1418 height 472
click at [532, 551] on div "11833566 (316777249) N/A Pickup 8/23/2025 10:13 AM CDT 8/23/2025 $35.00 Packed …" at bounding box center [834, 393] width 1418 height 472
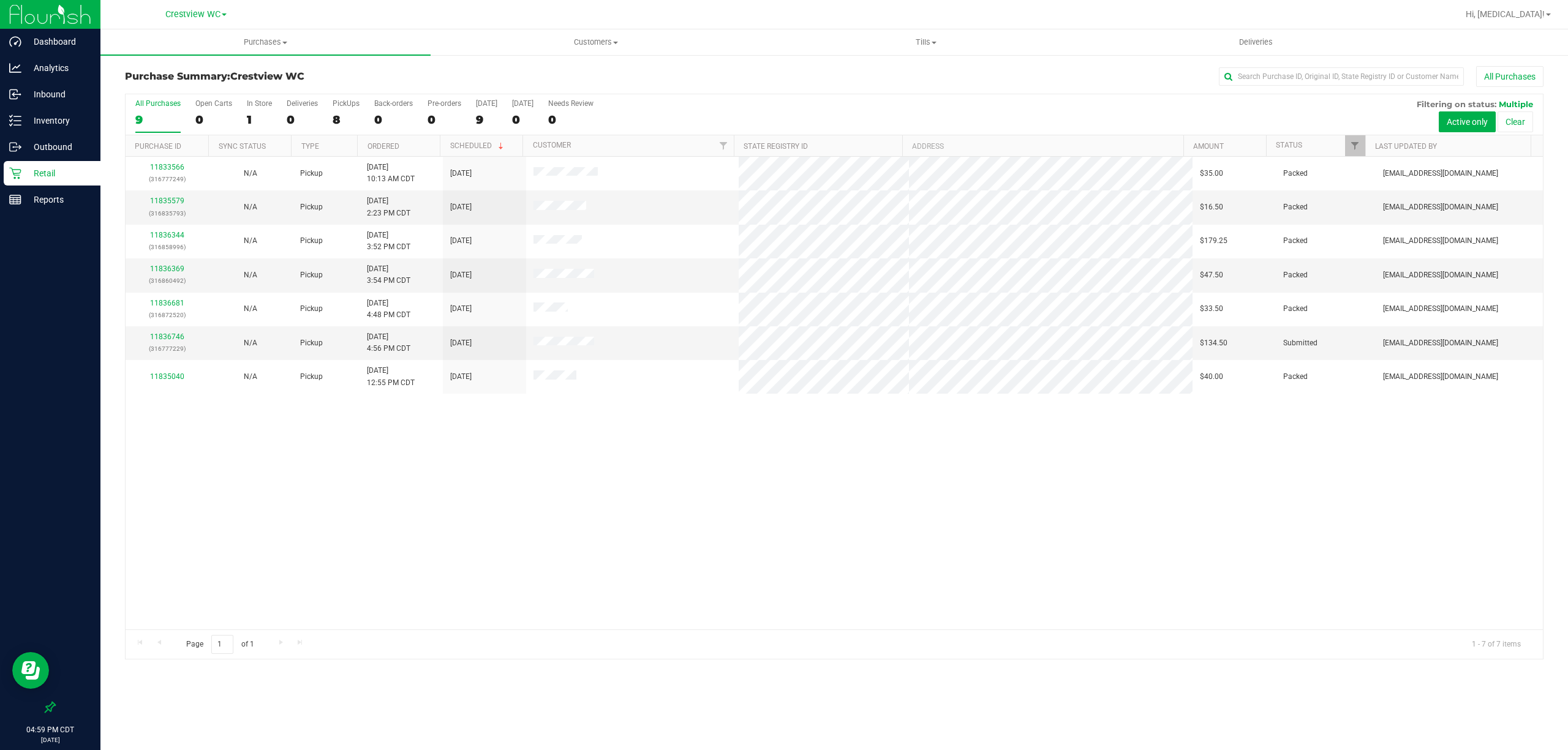
click at [566, 536] on div "11833566 (316777249) N/A Pickup 8/23/2025 10:13 AM CDT 8/23/2025 $35.00 Packed …" at bounding box center [834, 393] width 1418 height 472
click at [351, 113] on div "8" at bounding box center [346, 120] width 27 height 14
click at [0, 0] on input "PickUps 8" at bounding box center [0, 0] width 0 height 0
click at [38, 206] on p "Reports" at bounding box center [58, 199] width 74 height 14
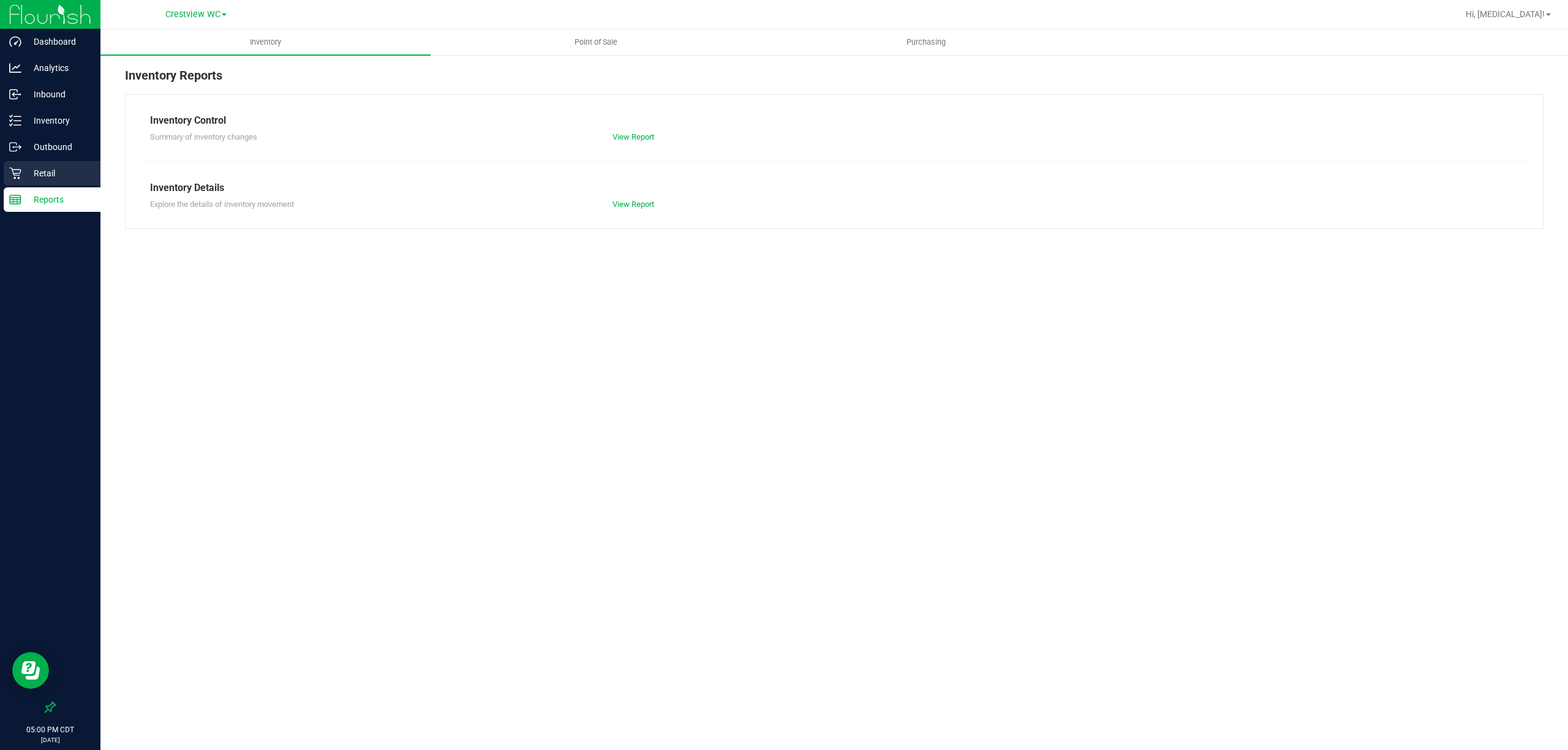
click at [32, 175] on p "Retail" at bounding box center [58, 172] width 74 height 14
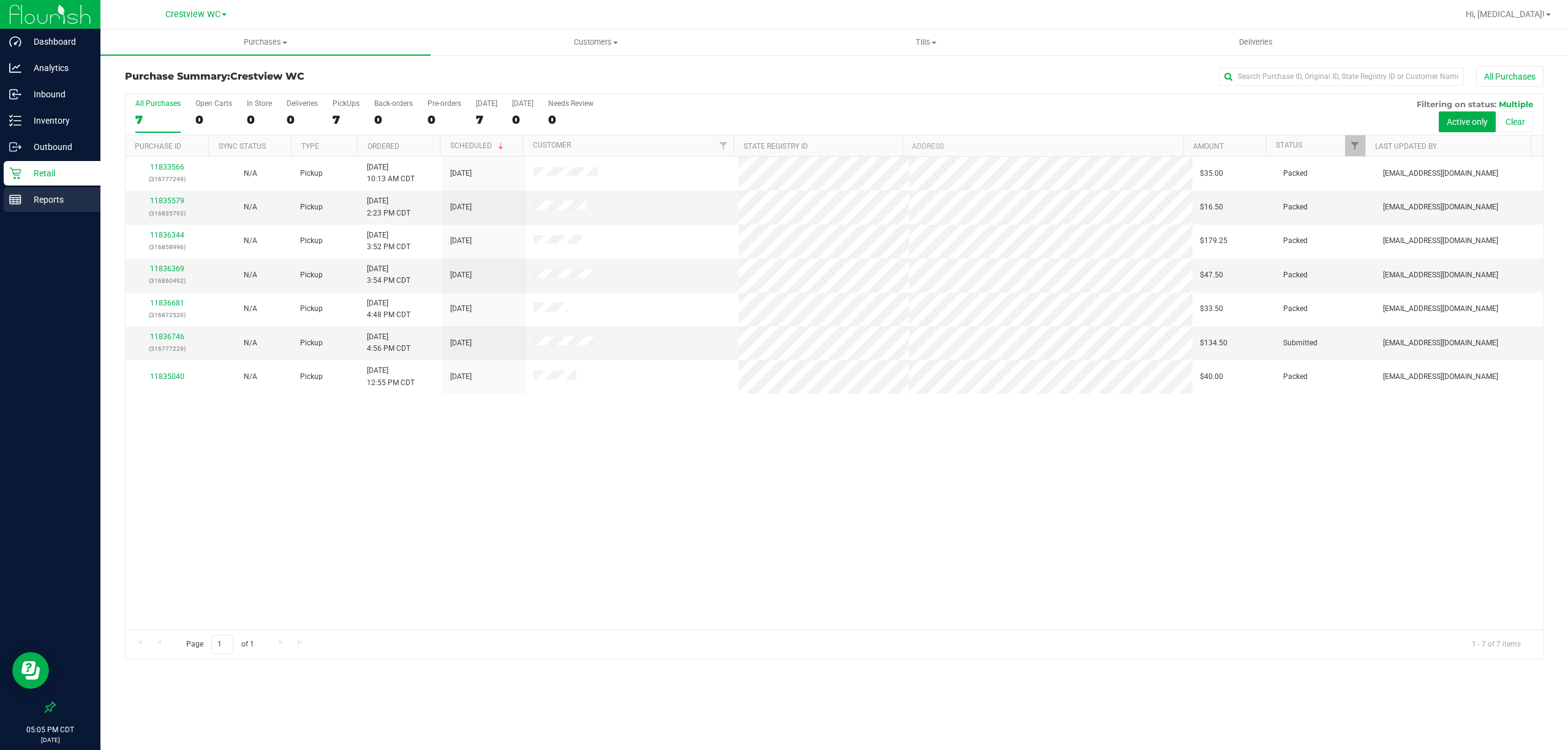
click at [47, 201] on p "Reports" at bounding box center [58, 199] width 74 height 14
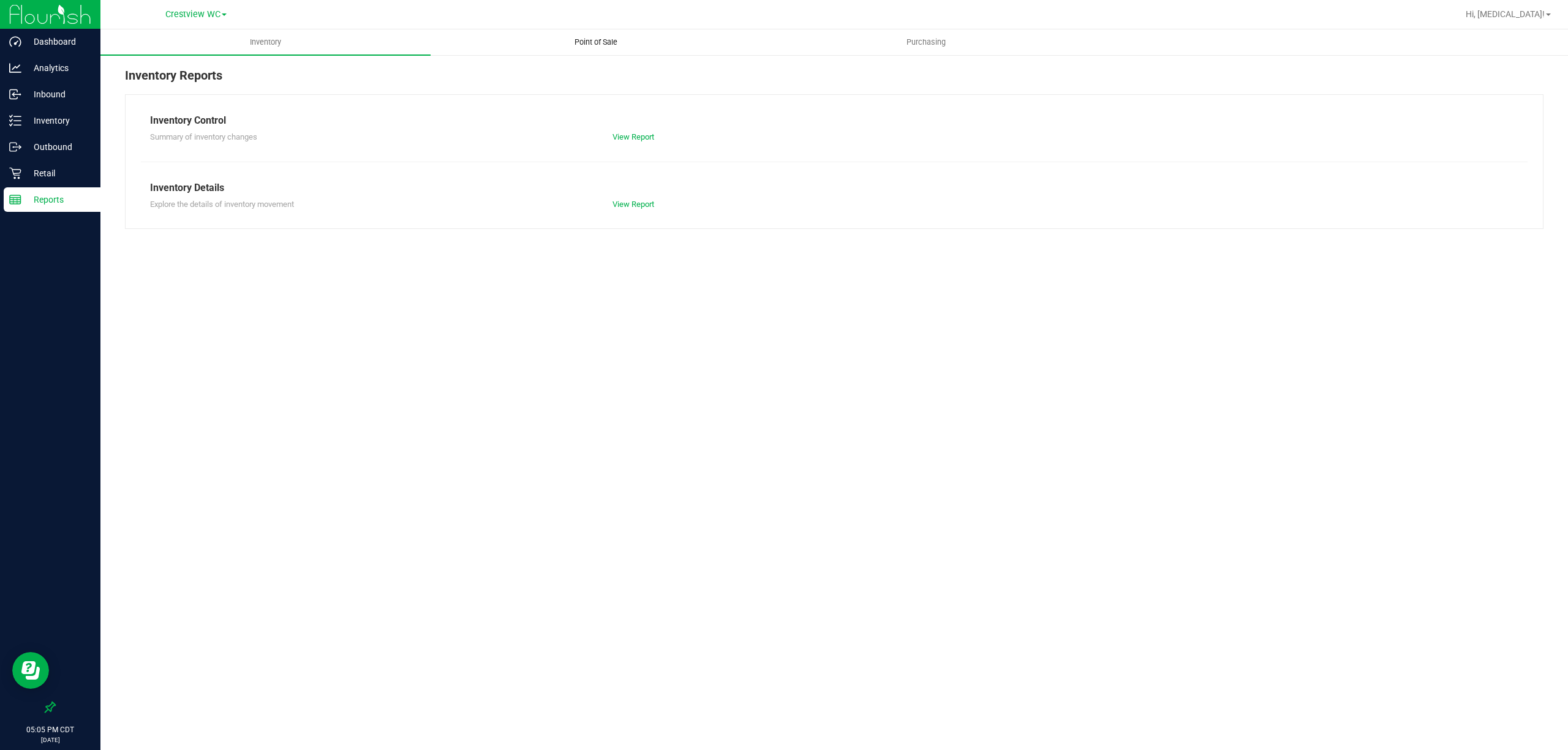
click at [612, 42] on span "Point of Sale" at bounding box center [595, 42] width 76 height 11
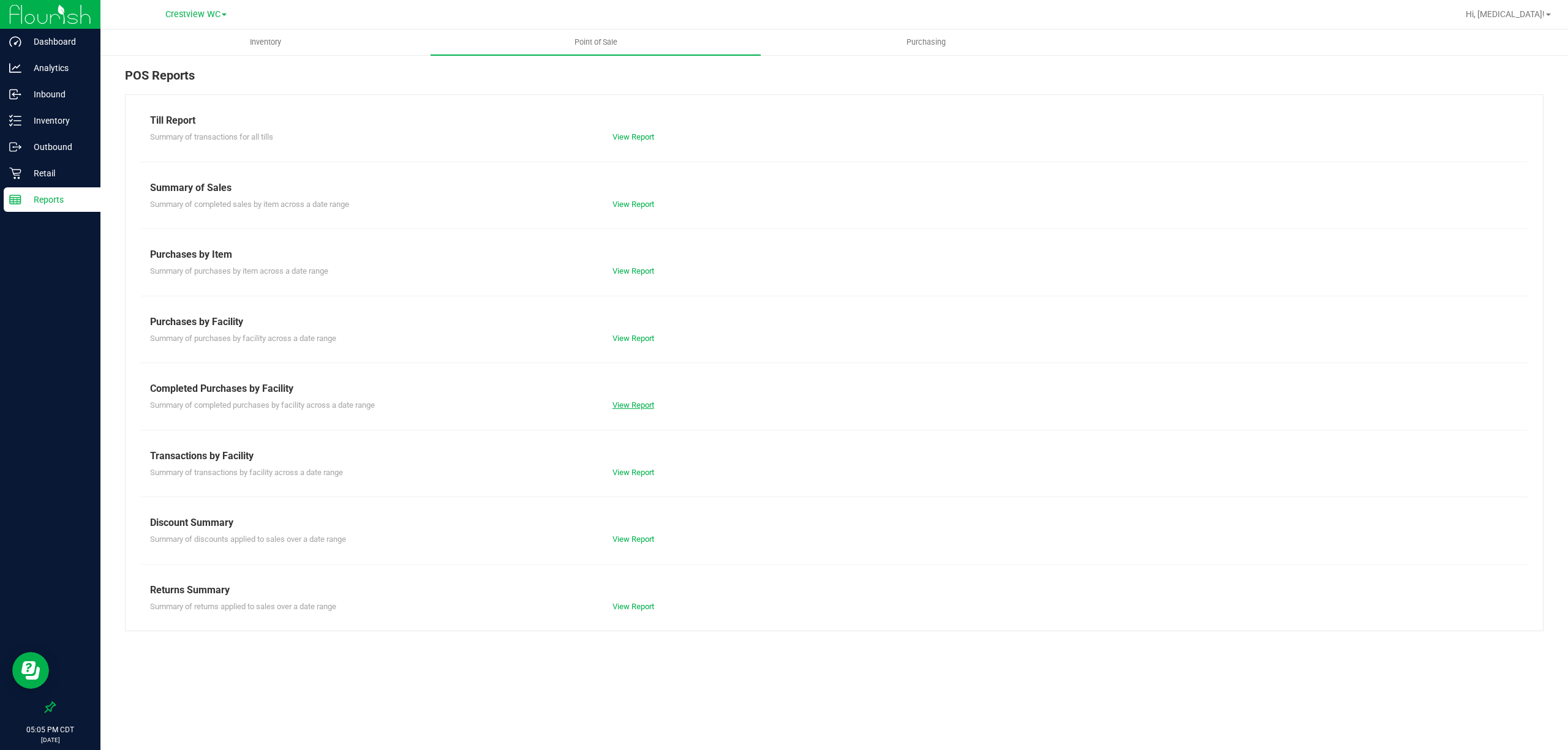
click at [633, 406] on link "View Report" at bounding box center [633, 405] width 41 height 10
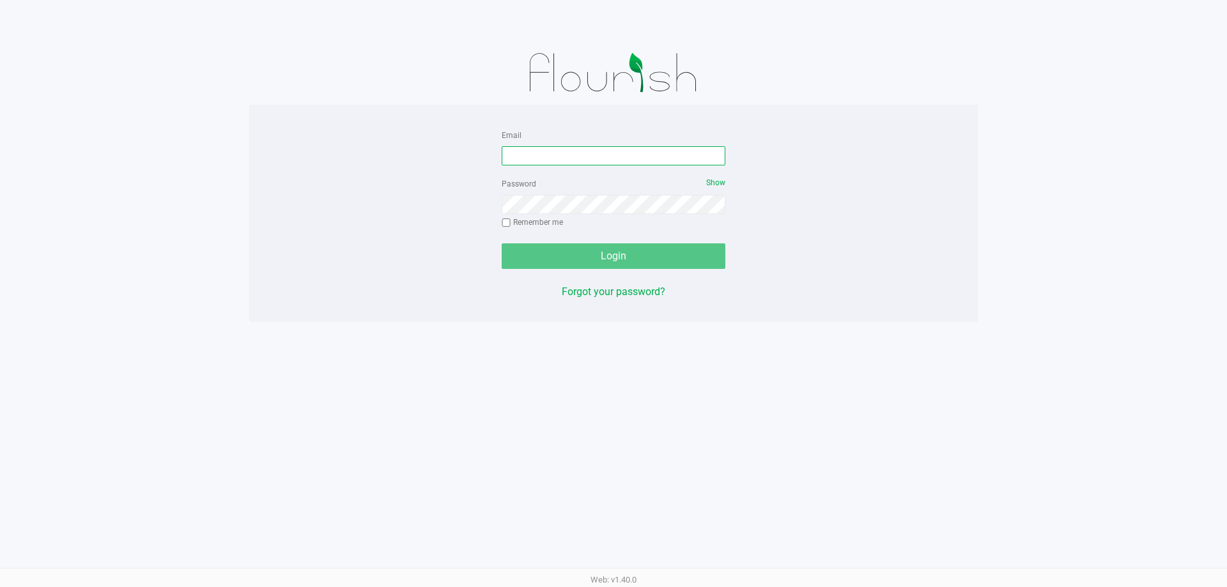
click at [574, 164] on input "Email" at bounding box center [614, 155] width 224 height 19
type input "[EMAIL_ADDRESS][DOMAIN_NAME]"
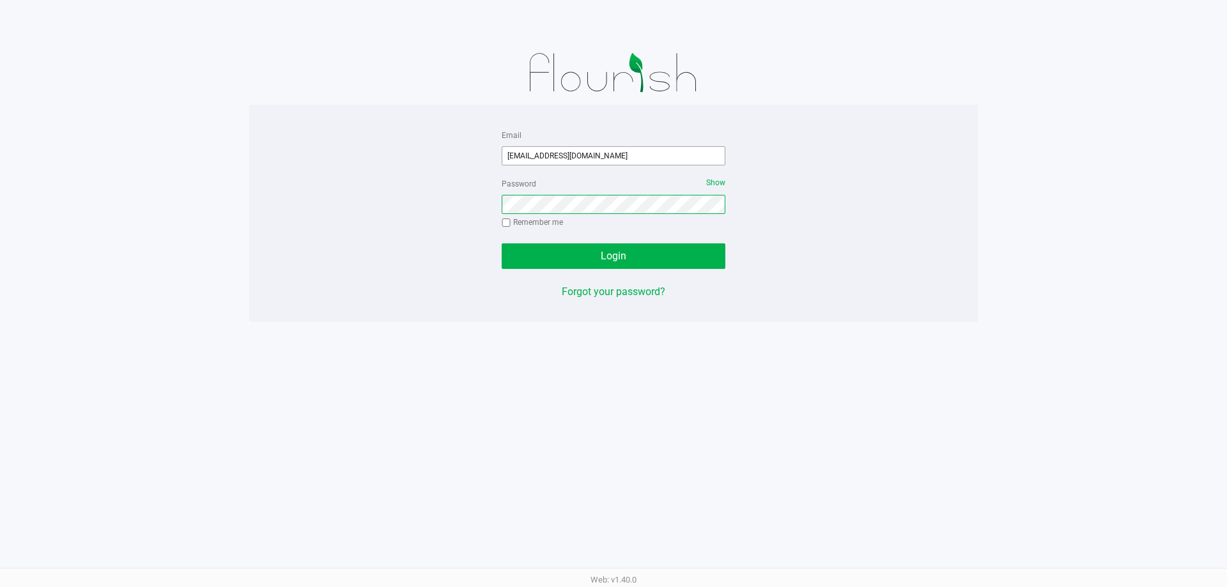
click at [502, 243] on button "Login" at bounding box center [614, 256] width 224 height 26
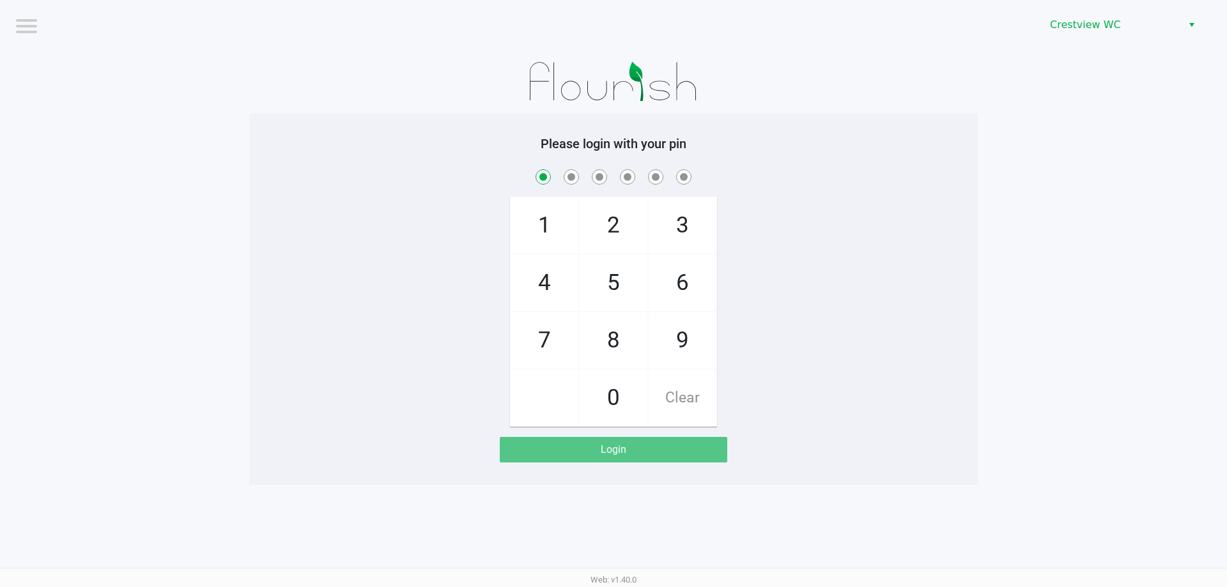
checkbox input "true"
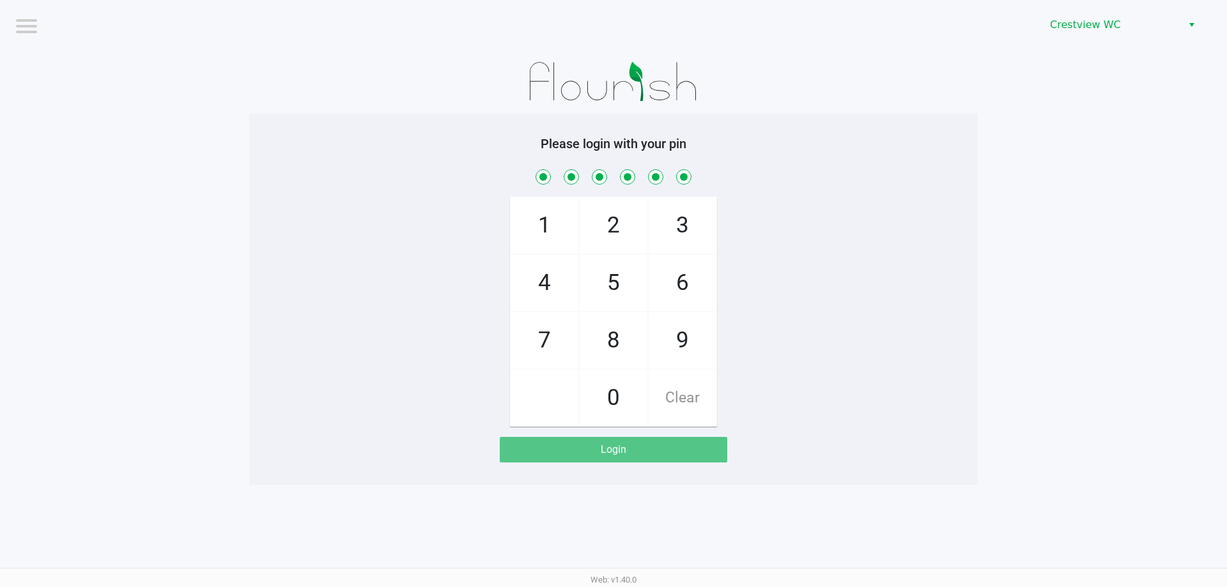
checkbox input "true"
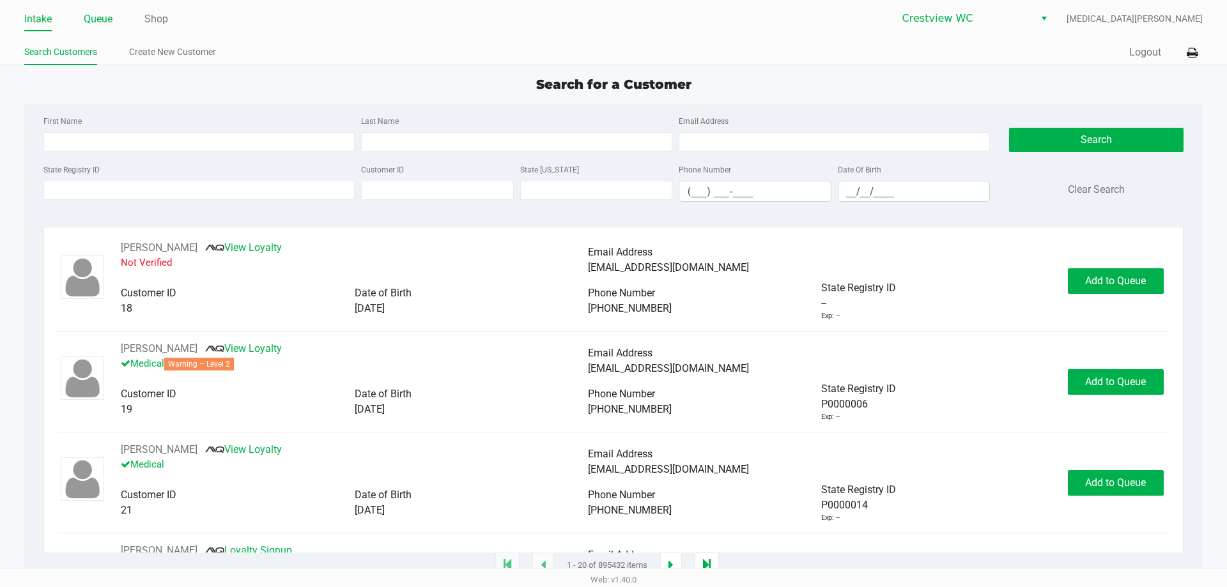
click at [106, 18] on link "Queue" at bounding box center [98, 19] width 29 height 18
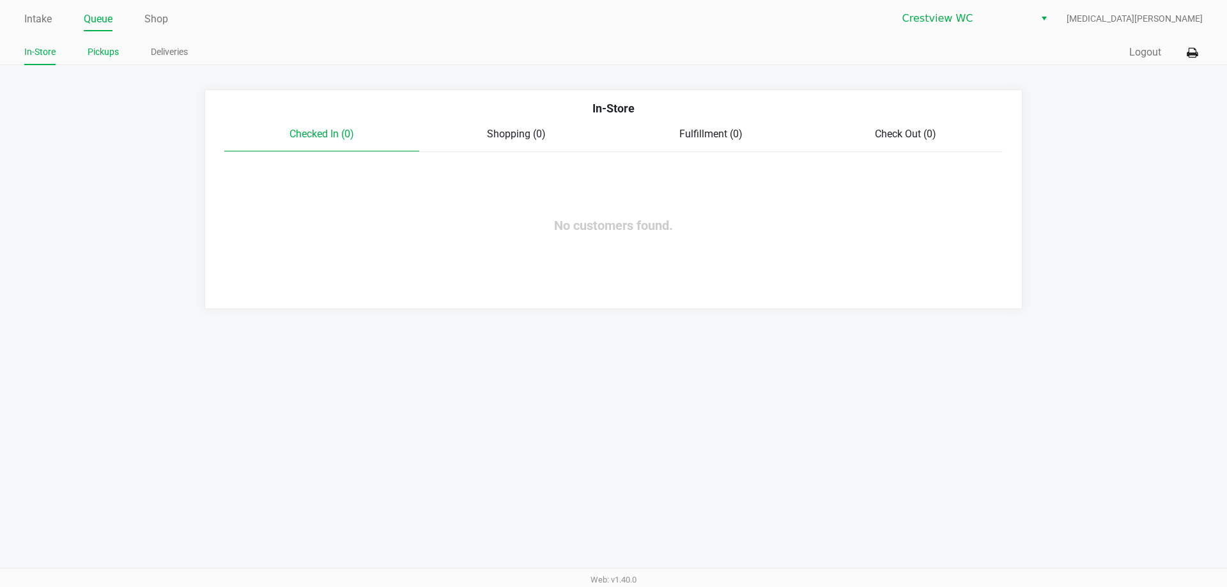
click at [101, 55] on link "Pickups" at bounding box center [103, 52] width 31 height 16
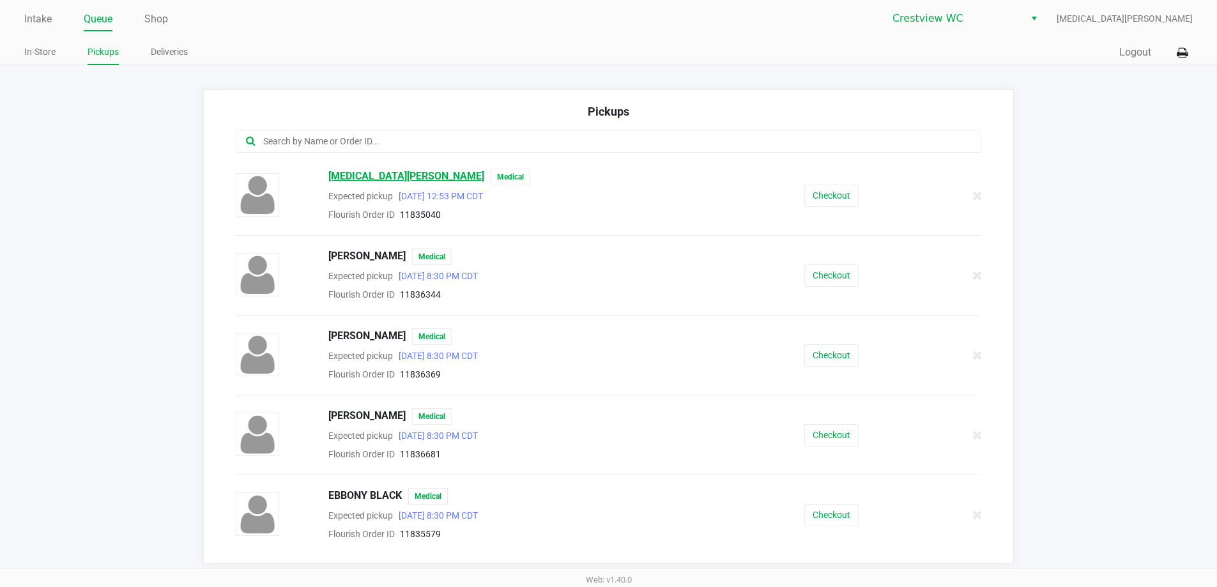
click at [357, 176] on span "ALORA ROSS" at bounding box center [406, 177] width 156 height 17
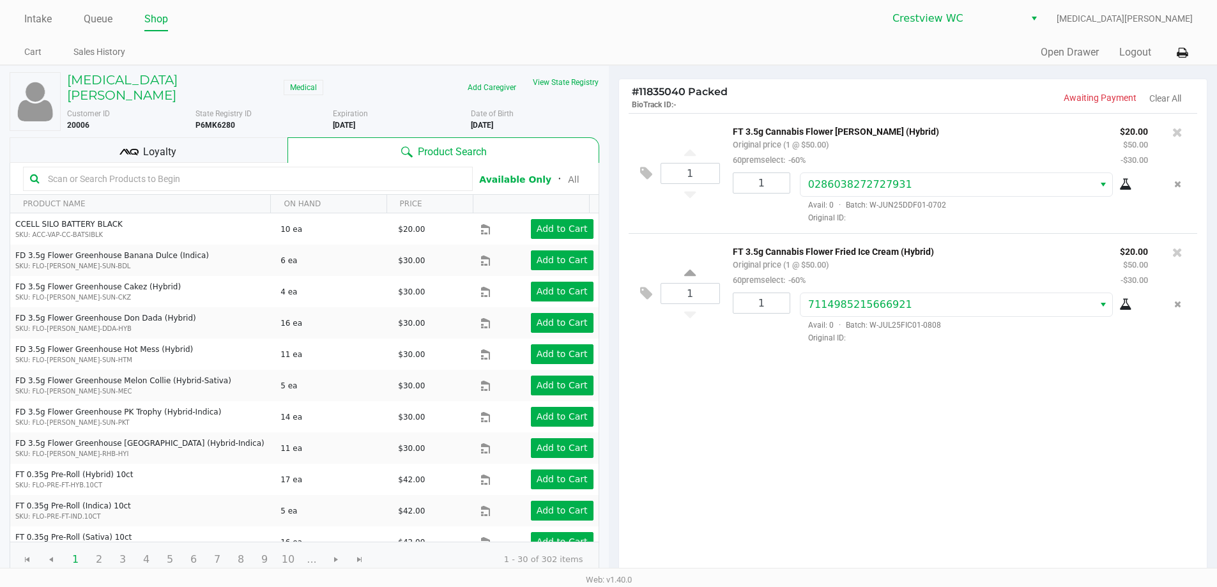
click at [162, 146] on span "Loyalty" at bounding box center [159, 151] width 33 height 15
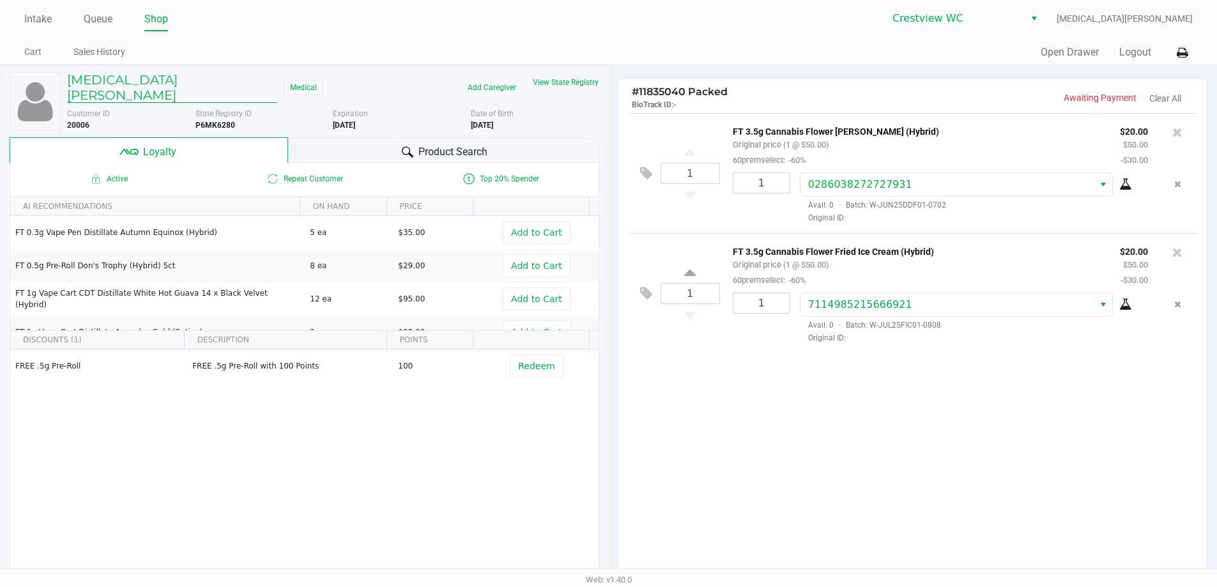
click at [111, 82] on h5 "ALORA ROSS" at bounding box center [172, 87] width 210 height 31
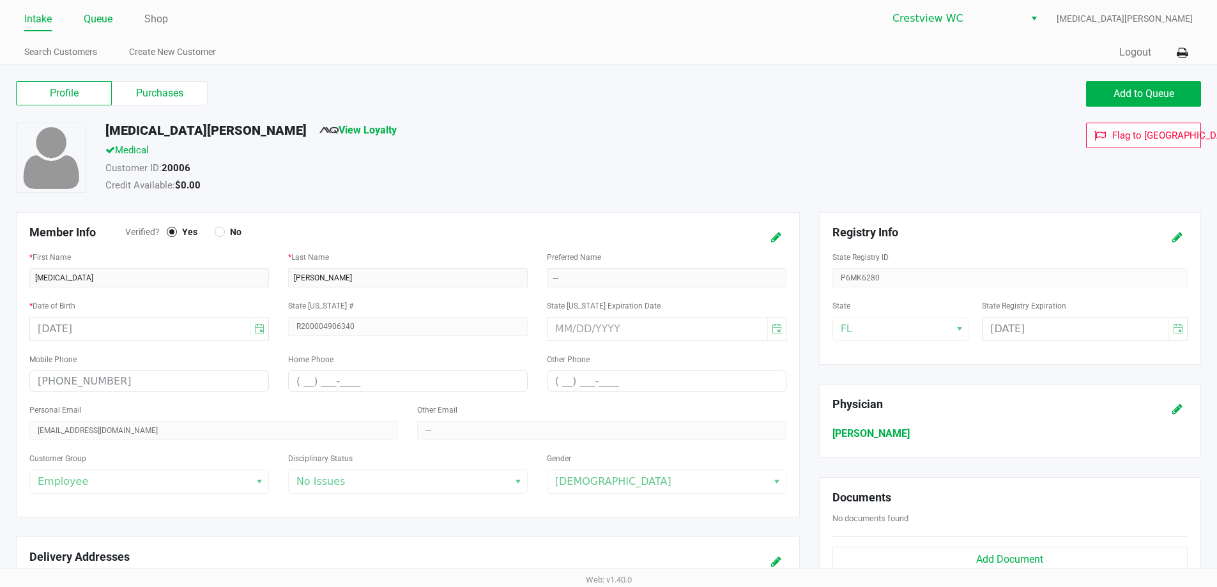
click at [110, 19] on link "Queue" at bounding box center [98, 19] width 29 height 18
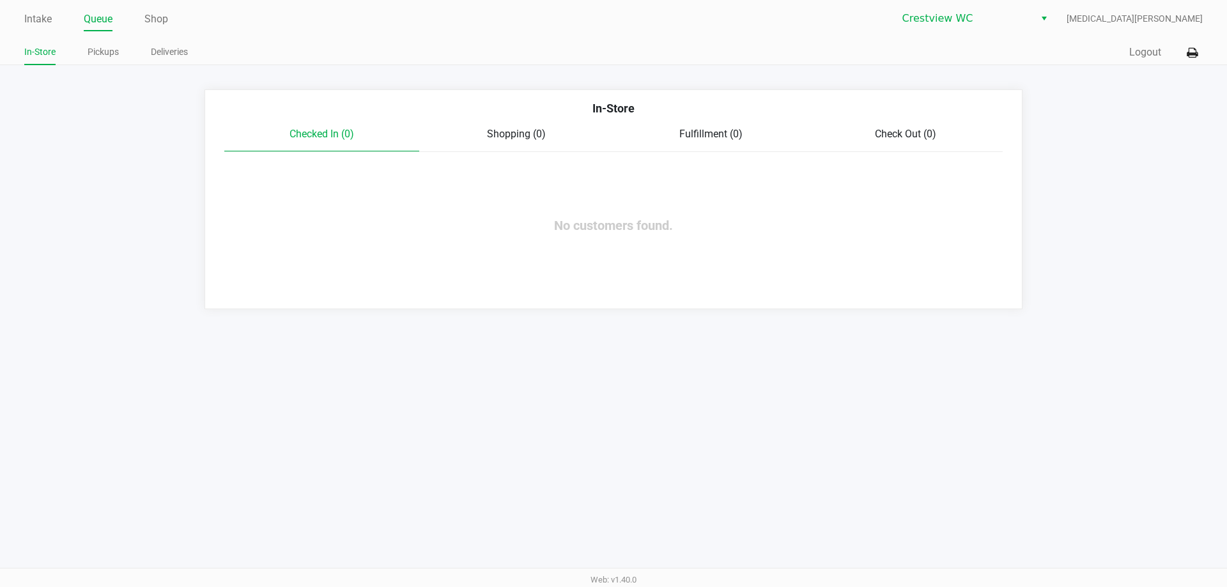
click at [52, 8] on div "Intake Queue Shop" at bounding box center [318, 19] width 589 height 24
click at [45, 31] on div "Intake Queue Shop Crestview WC Alora Ross In-Store Pickups Deliveries Quick Sal…" at bounding box center [613, 32] width 1227 height 65
click at [42, 24] on link "Intake" at bounding box center [37, 19] width 27 height 18
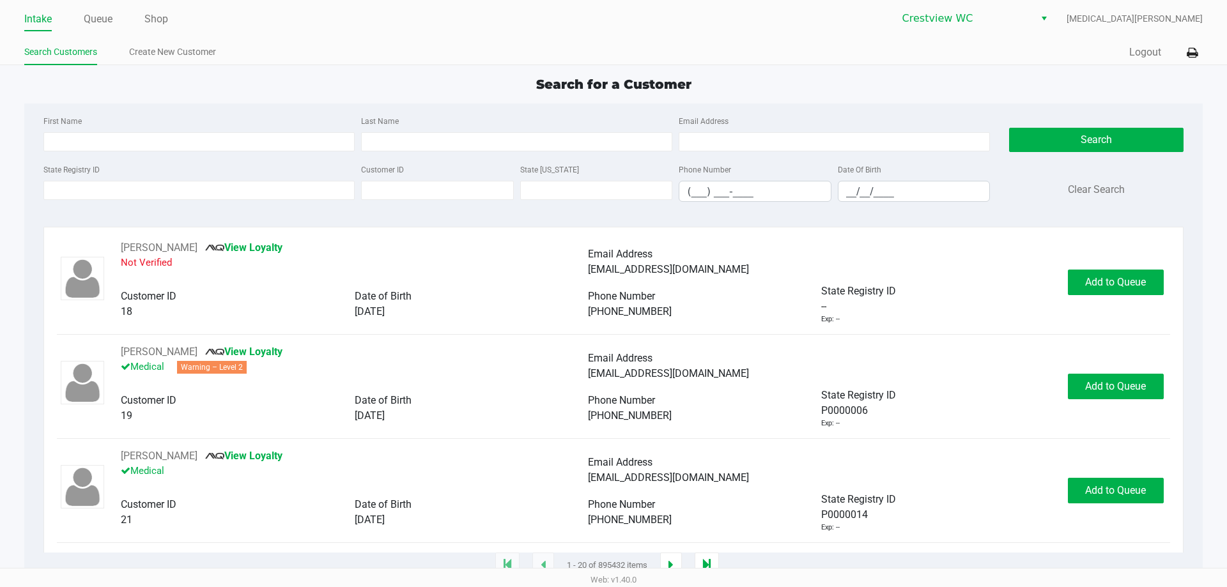
click at [120, 162] on div "State Registry ID" at bounding box center [199, 182] width 318 height 40
click at [121, 143] on input "First Name" at bounding box center [198, 141] width 311 height 19
type input "brenda"
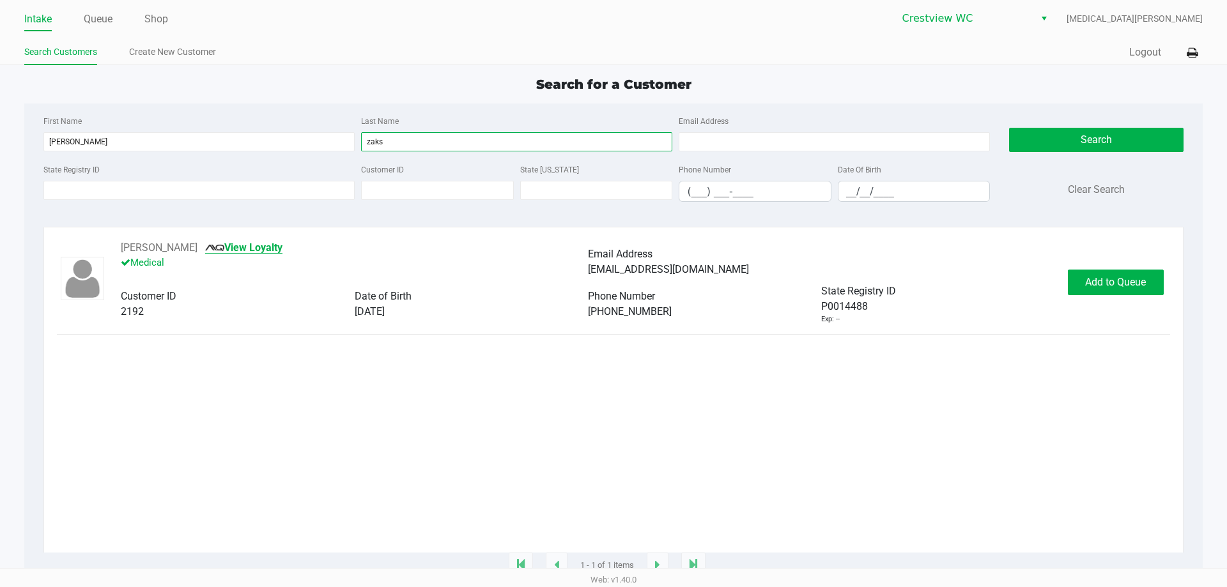
type input "zaks"
click at [240, 250] on link "View Loyalty" at bounding box center [243, 248] width 77 height 12
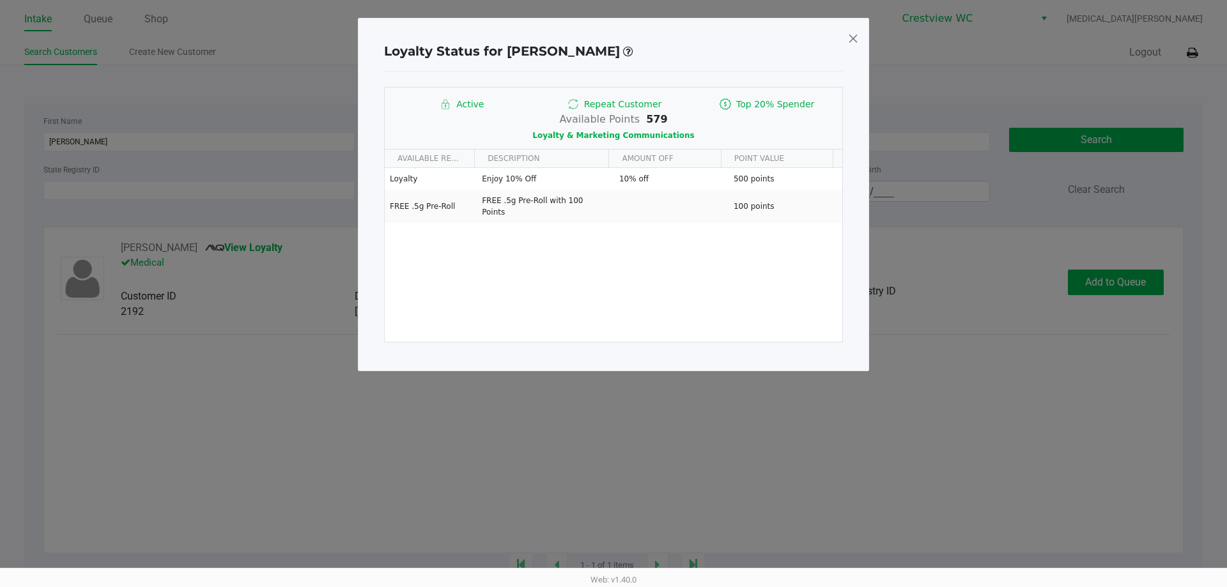
click at [853, 40] on span at bounding box center [853, 38] width 12 height 20
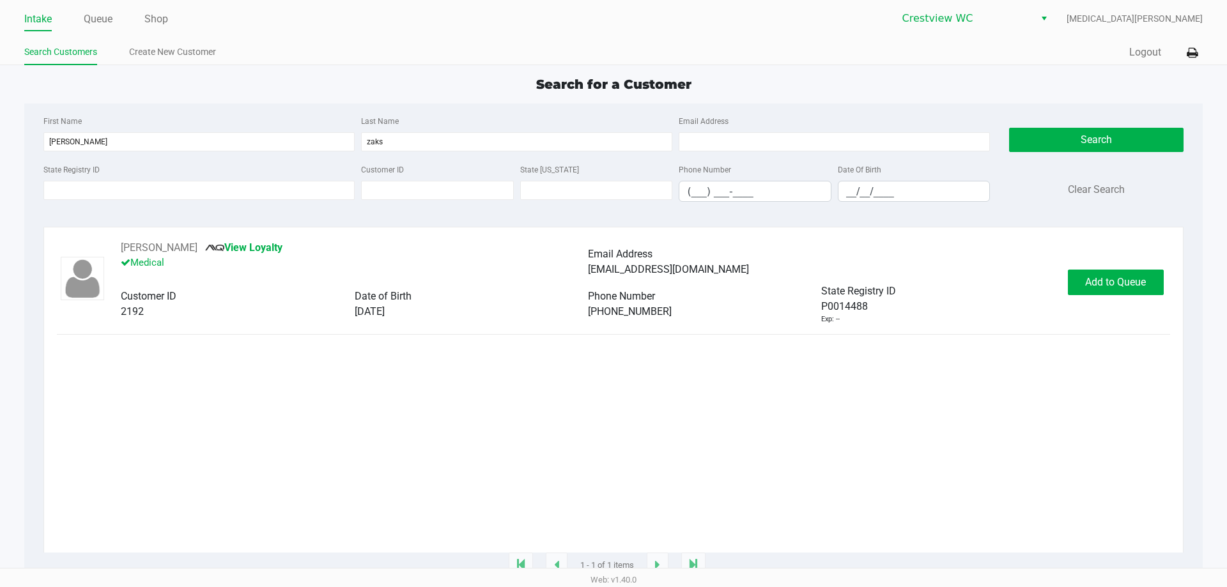
click at [603, 401] on div "BRENDA ZAKS View Loyalty Medical Email Address bullhockey@usa.com Customer ID 2…" at bounding box center [613, 396] width 1112 height 312
click at [601, 384] on div "BRENDA ZAKS View Loyalty Medical Email Address bullhockey@usa.com Customer ID 2…" at bounding box center [613, 396] width 1112 height 312
click at [461, 466] on div "BRENDA ZAKS View Loyalty Medical Email Address bullhockey@usa.com Customer ID 2…" at bounding box center [613, 396] width 1112 height 312
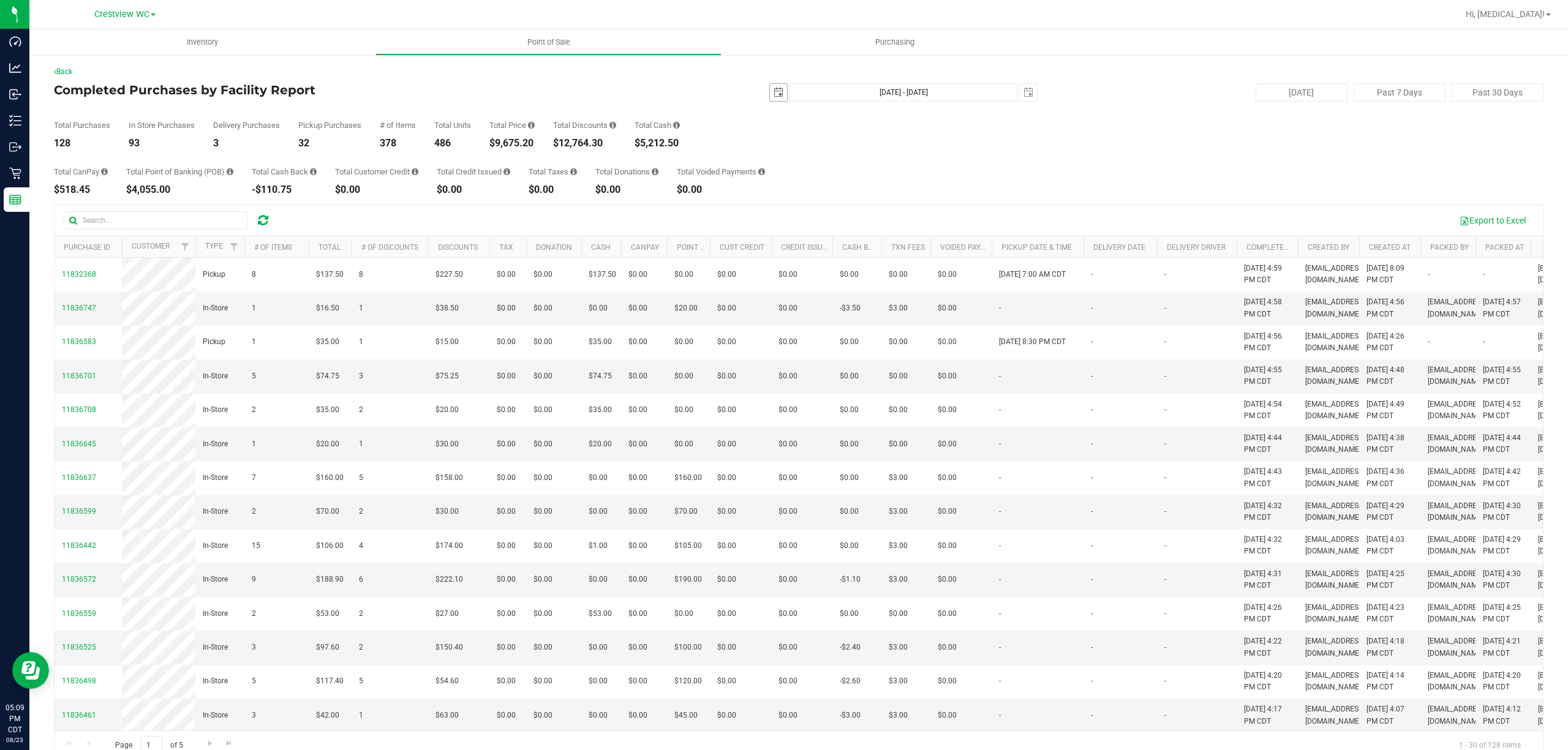
click at [774, 96] on span "select" at bounding box center [778, 92] width 10 height 10
click at [865, 223] on link "22" at bounding box center [862, 217] width 18 height 19
type input "[DATE]"
type input "[DATE] - [DATE]"
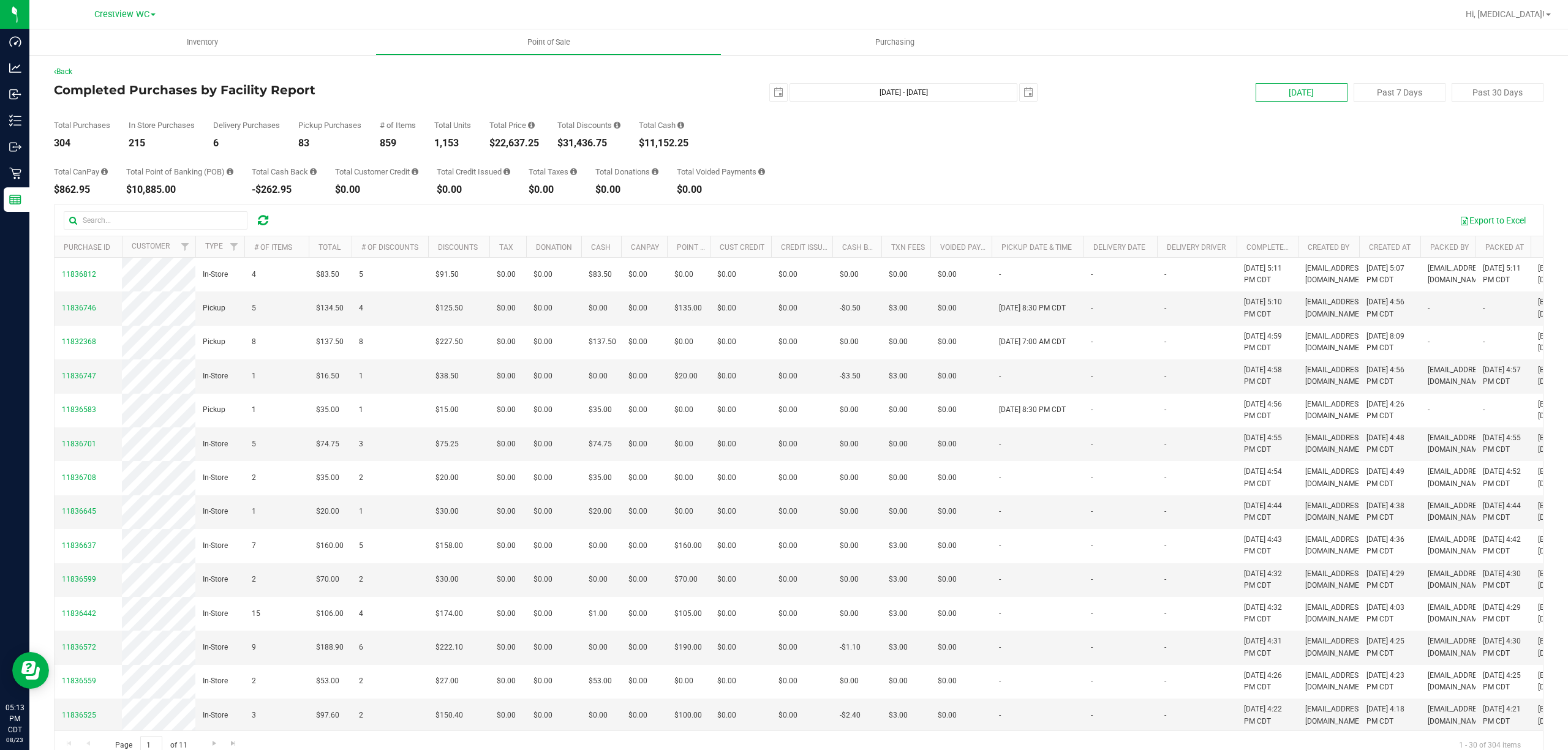
click at [1310, 96] on button "[DATE]" at bounding box center [1302, 92] width 92 height 18
type input "[DATE] - [DATE]"
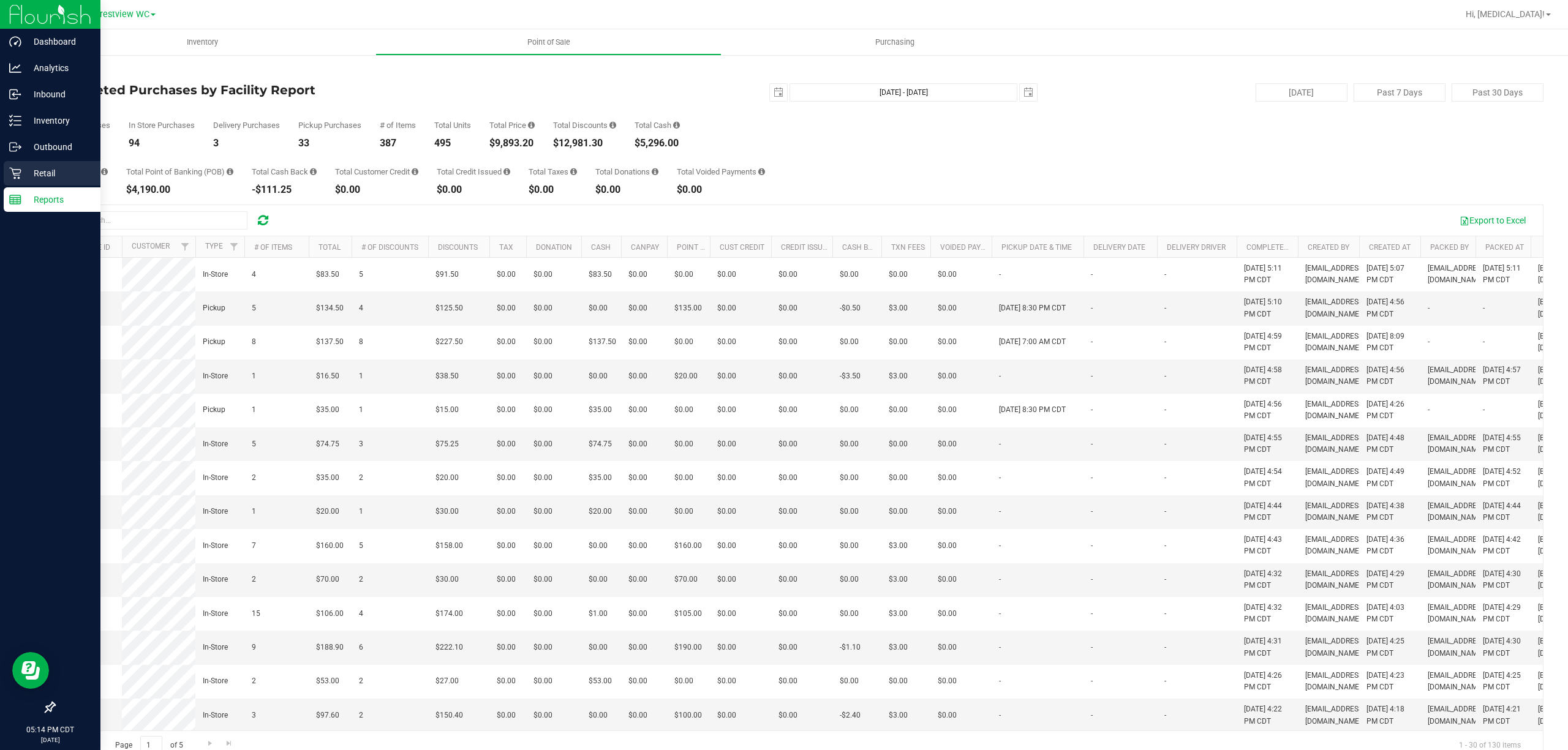
click at [12, 179] on icon at bounding box center [15, 172] width 12 height 12
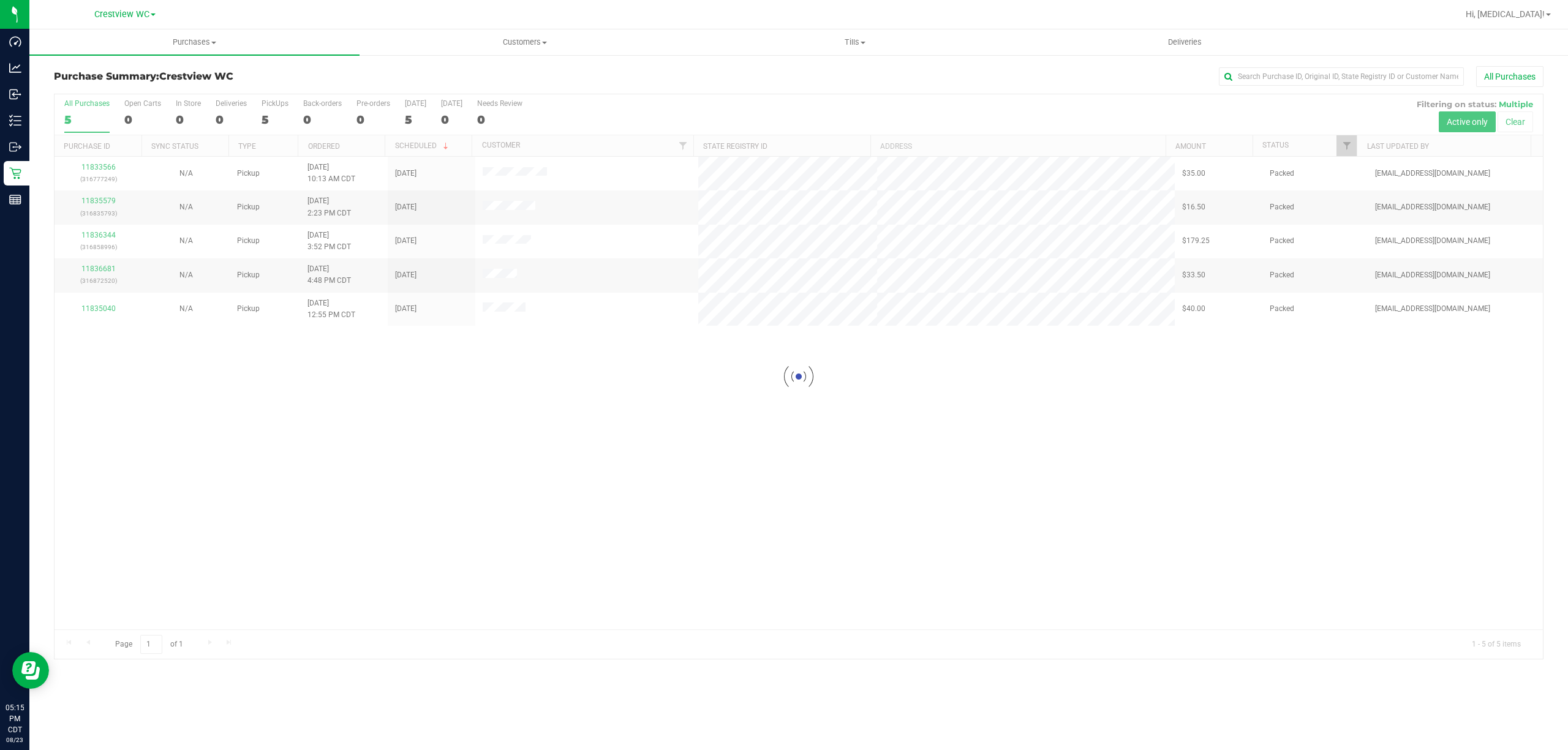
click at [996, 459] on div at bounding box center [798, 375] width 1488 height 564
click at [615, 451] on div "11833566 (316777249) N/A Pickup [DATE] 10:13 AM CDT 8/23/2025 $35.00 Packed [EM…" at bounding box center [798, 393] width 1488 height 472
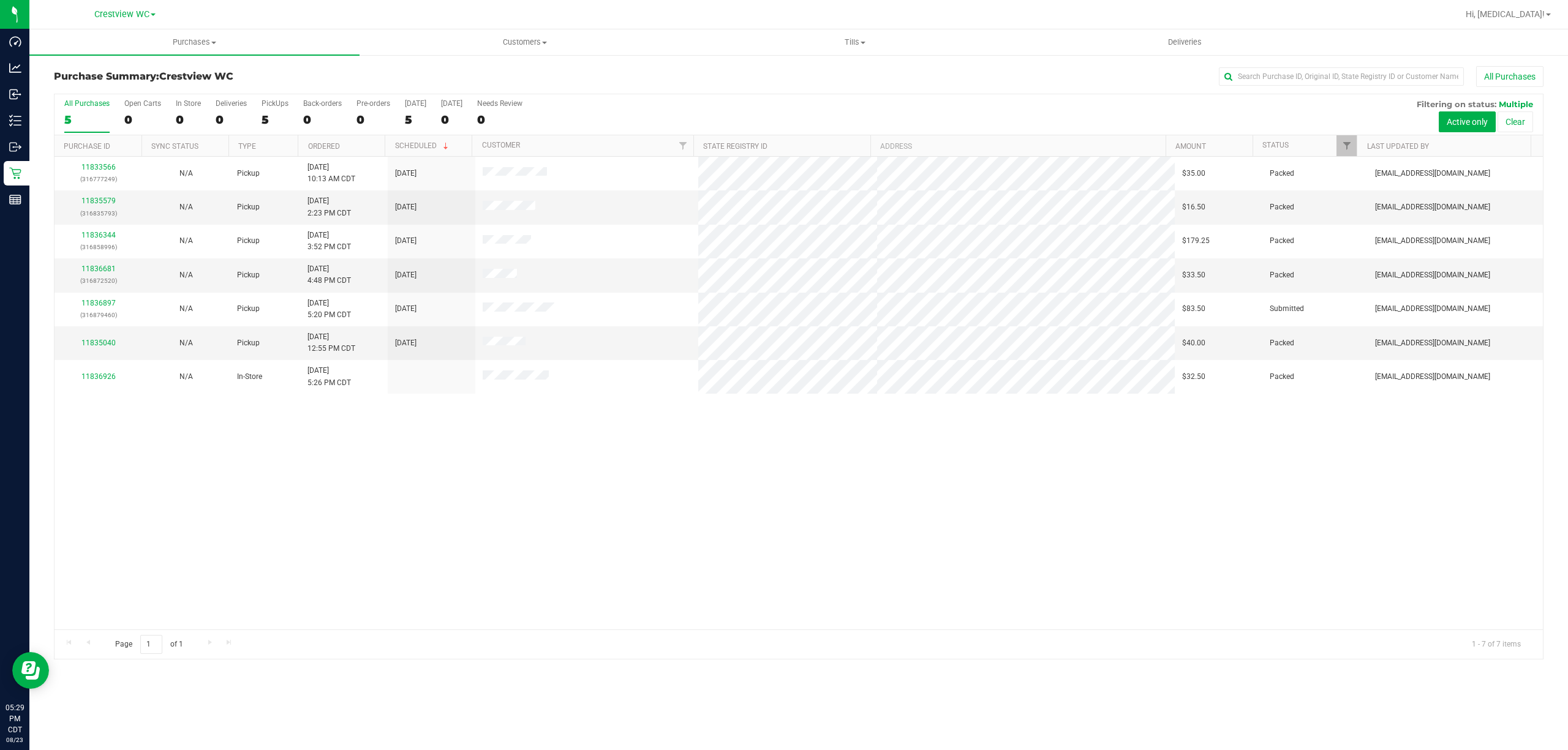
click at [982, 528] on div "11833566 (316777249) N/A Pickup [DATE] 10:13 AM CDT 8/23/2025 $35.00 Packed [EM…" at bounding box center [798, 393] width 1488 height 472
click at [260, 113] on div "All Purchases 5 Open Carts 0 In Store 0 Deliveries 0 PickUps 5 Back-orders 0 Pr…" at bounding box center [798, 114] width 1488 height 41
click at [253, 96] on div "All Purchases 5 Open Carts 0 In Store 0 Deliveries 0 PickUps 5 Back-orders 0 Pr…" at bounding box center [798, 99] width 1488 height 10
click at [262, 111] on label "PickUps 5" at bounding box center [275, 116] width 27 height 34
click at [0, 0] on input "PickUps 5" at bounding box center [0, 0] width 0 height 0
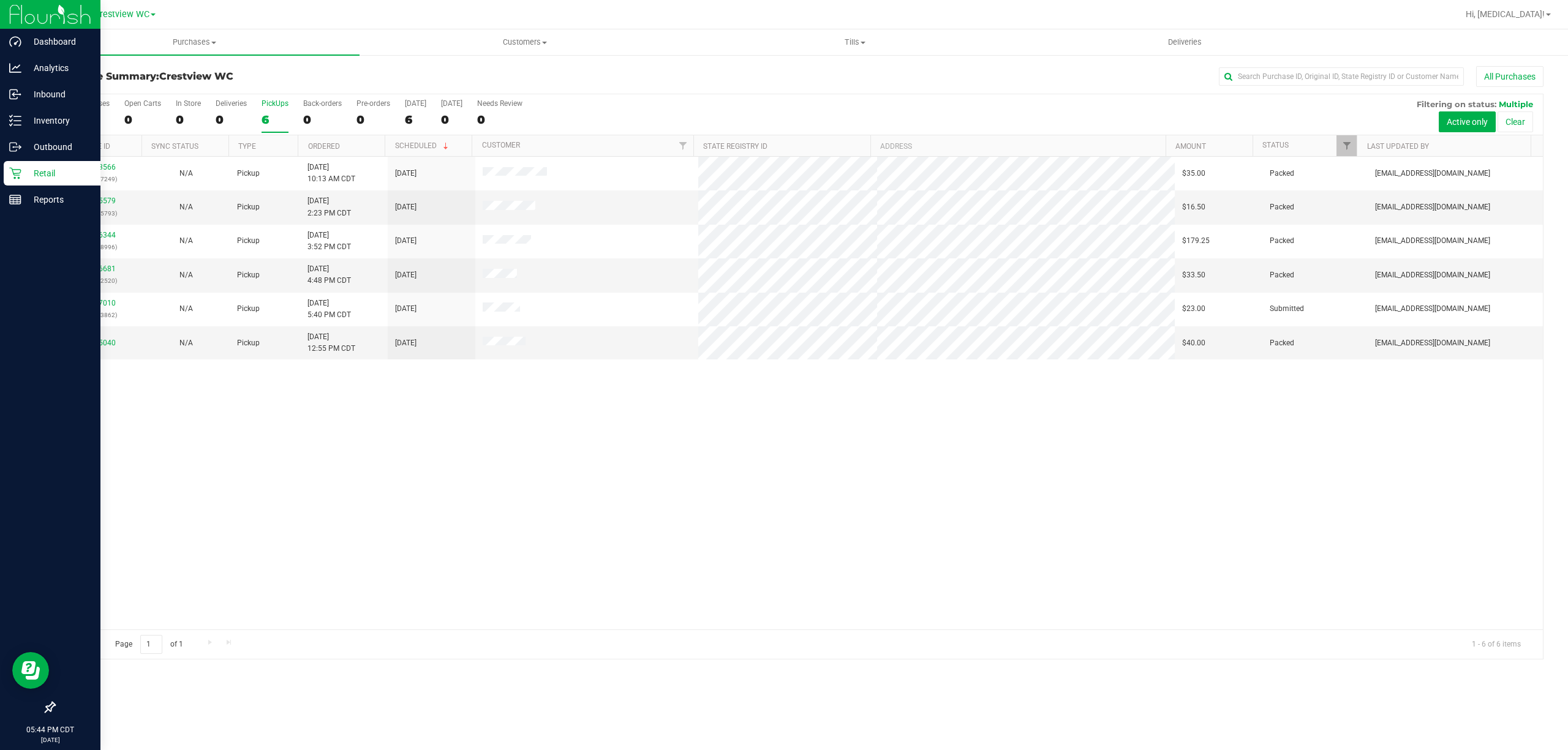
click at [53, 709] on icon at bounding box center [50, 707] width 12 height 12
click at [44, 708] on input "checkbox" at bounding box center [44, 708] width 0 height 0
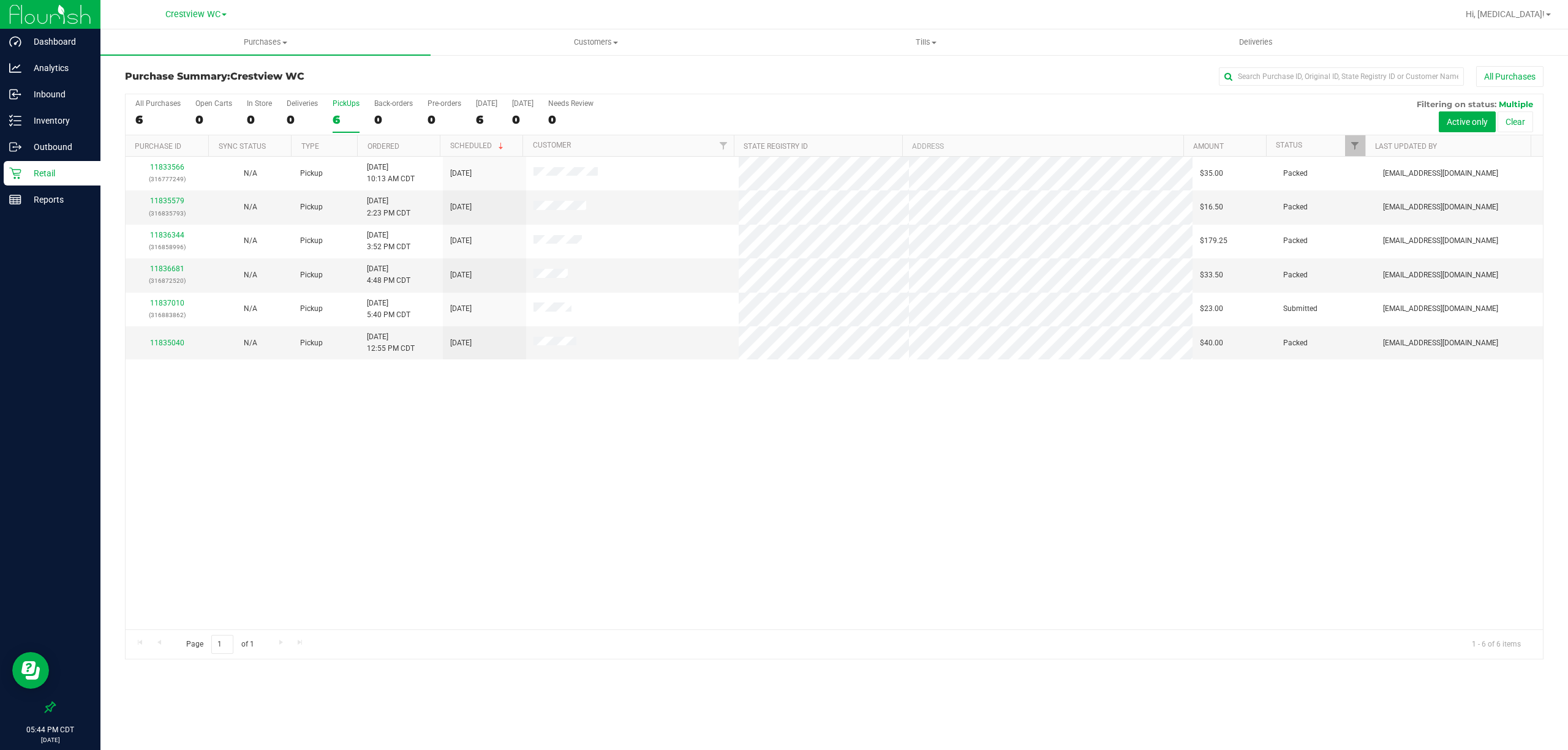
click at [276, 561] on div "11833566 (316777249) N/A Pickup [DATE] 10:13 AM CDT 8/23/2025 $35.00 Packed [EM…" at bounding box center [834, 393] width 1418 height 472
click at [335, 120] on div "6" at bounding box center [346, 120] width 27 height 14
click at [0, 0] on input "PickUps 6" at bounding box center [0, 0] width 0 height 0
click at [846, 489] on div "11833566 (316777249) N/A Pickup [DATE] 10:13 AM CDT 8/23/2025 $35.00 Packed [EM…" at bounding box center [834, 393] width 1418 height 472
click at [340, 113] on label "PickUps 7" at bounding box center [346, 116] width 27 height 34
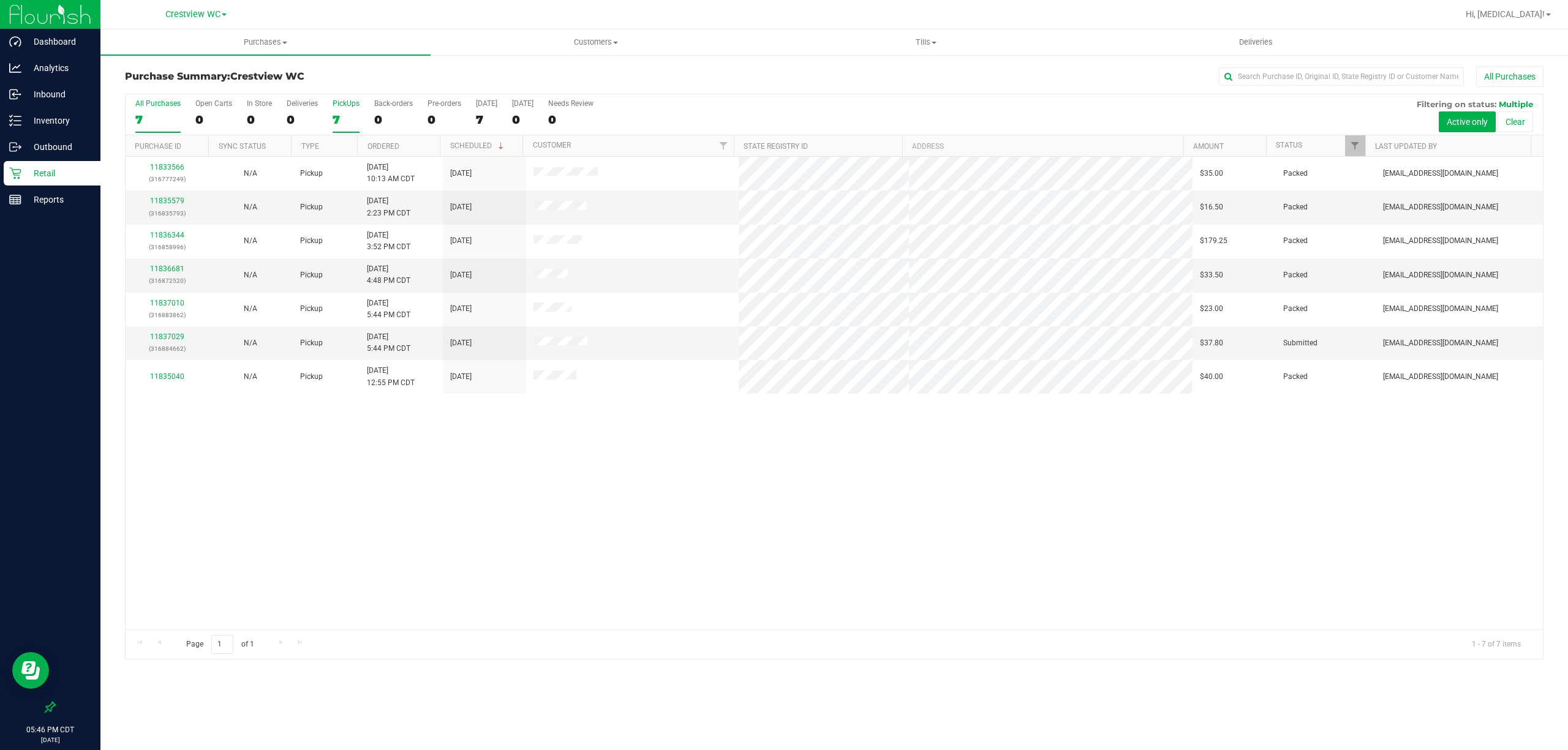
click at [0, 0] on input "PickUps 7" at bounding box center [0, 0] width 0 height 0
click at [483, 557] on div "11833566 (316777249) N/A Pickup [DATE] 10:13 AM CDT 8/23/2025 $35.00 Packed [EM…" at bounding box center [834, 393] width 1418 height 472
click at [462, 441] on div "11833566 (316777249) N/A Pickup [DATE] 10:13 AM CDT 8/23/2025 $35.00 Packed [EM…" at bounding box center [834, 393] width 1418 height 472
click at [336, 103] on div "PickUps" at bounding box center [346, 103] width 27 height 9
click at [0, 0] on input "PickUps 7" at bounding box center [0, 0] width 0 height 0
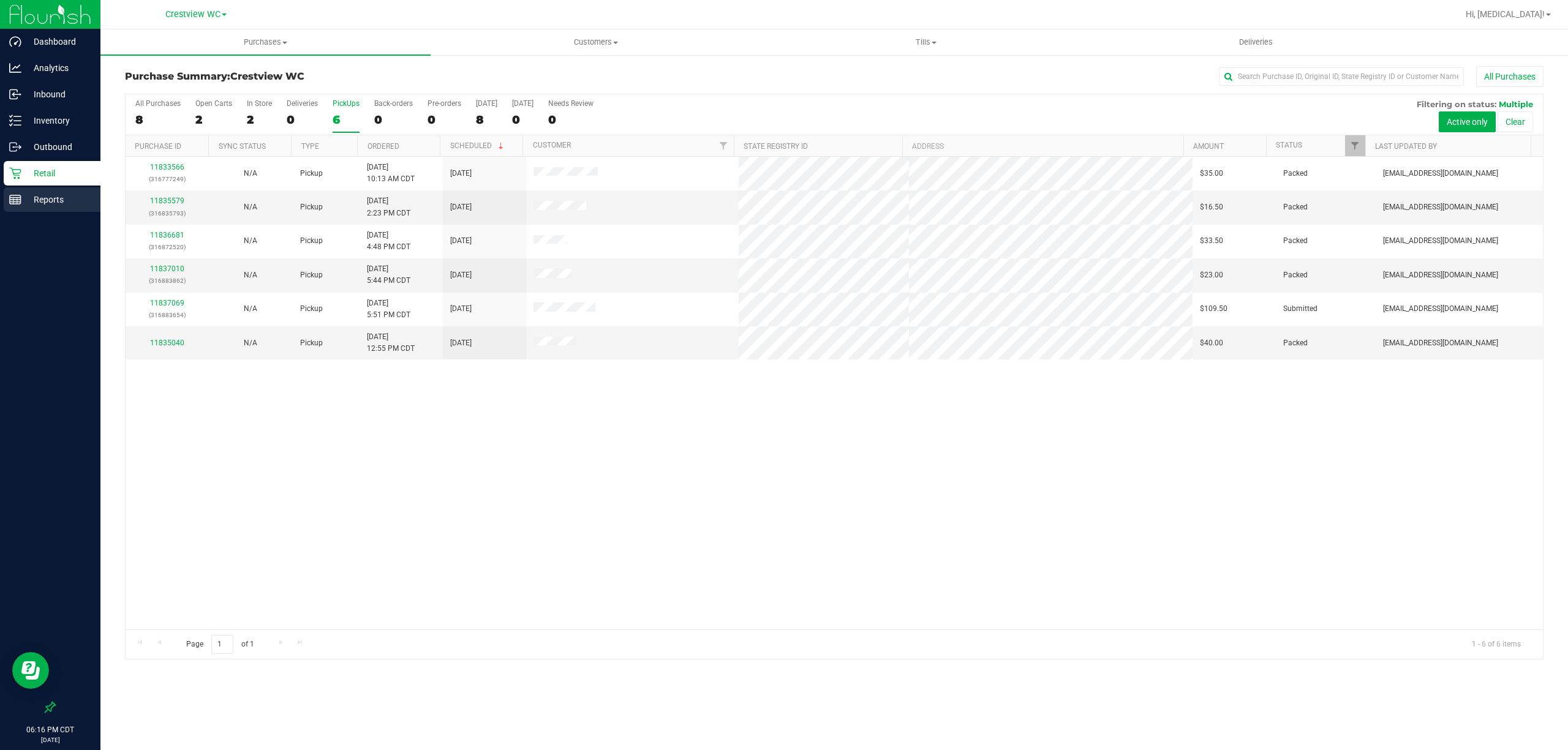
click at [47, 201] on p "Reports" at bounding box center [58, 199] width 74 height 14
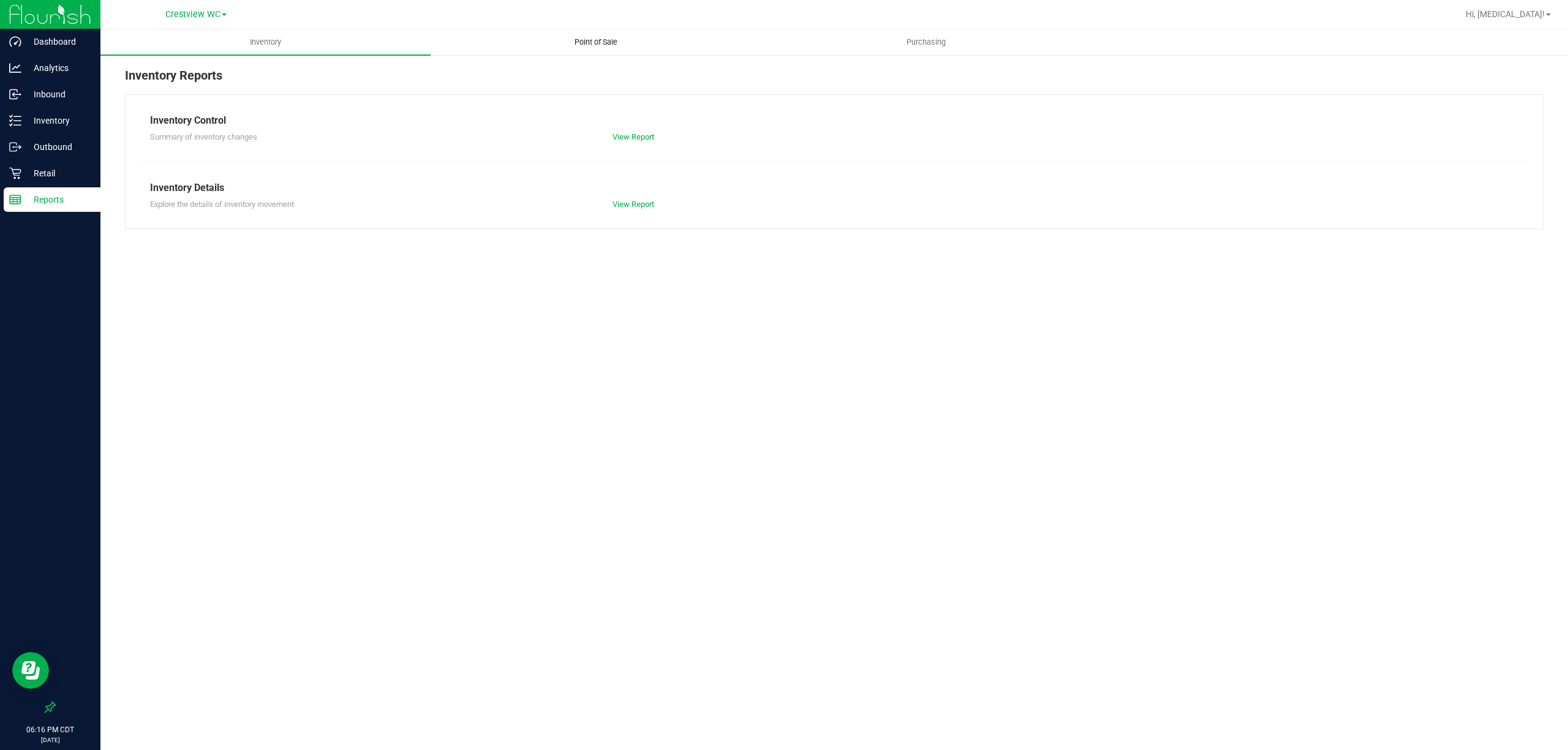
click at [595, 43] on span "Point of Sale" at bounding box center [595, 42] width 76 height 11
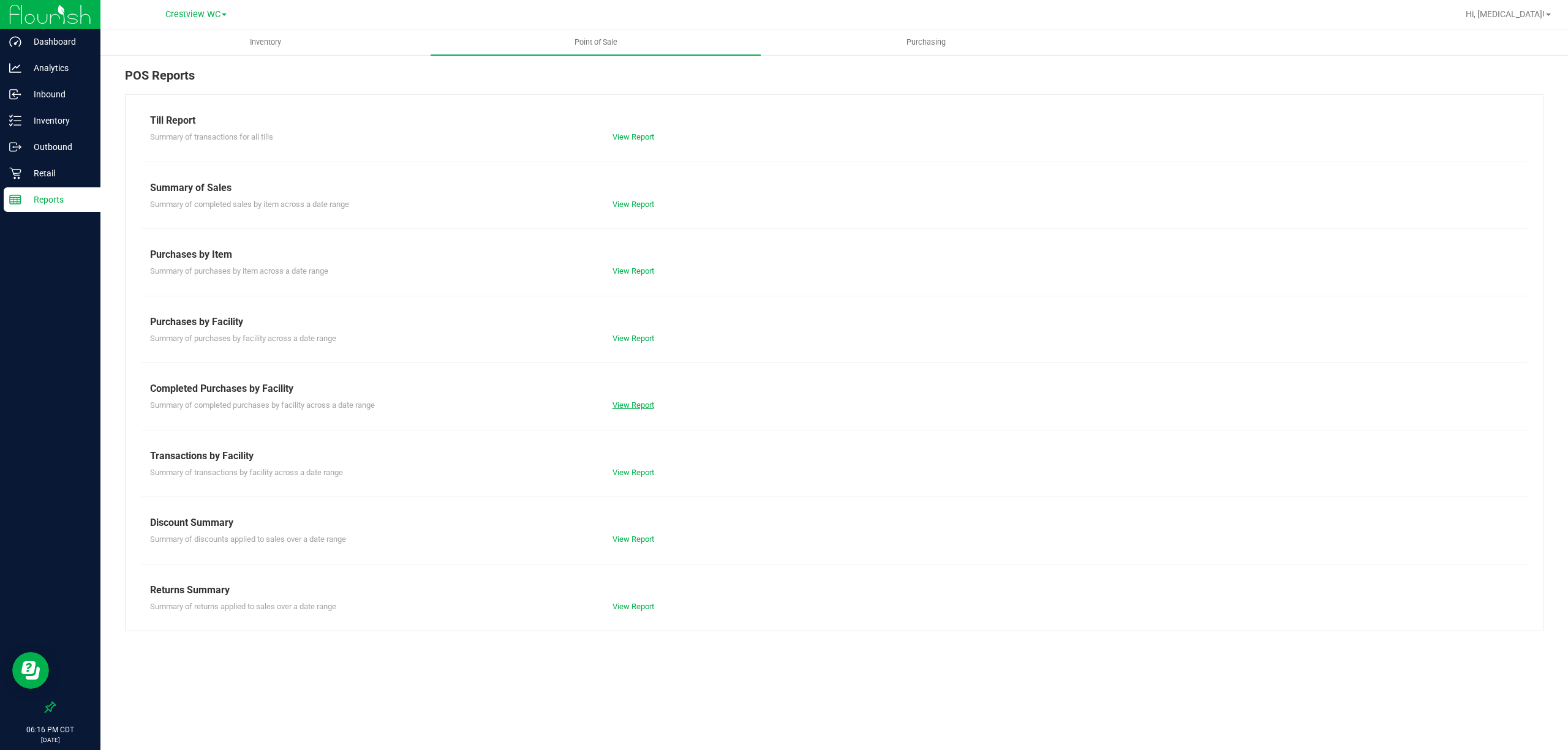
click at [644, 409] on link "View Report" at bounding box center [633, 405] width 41 height 10
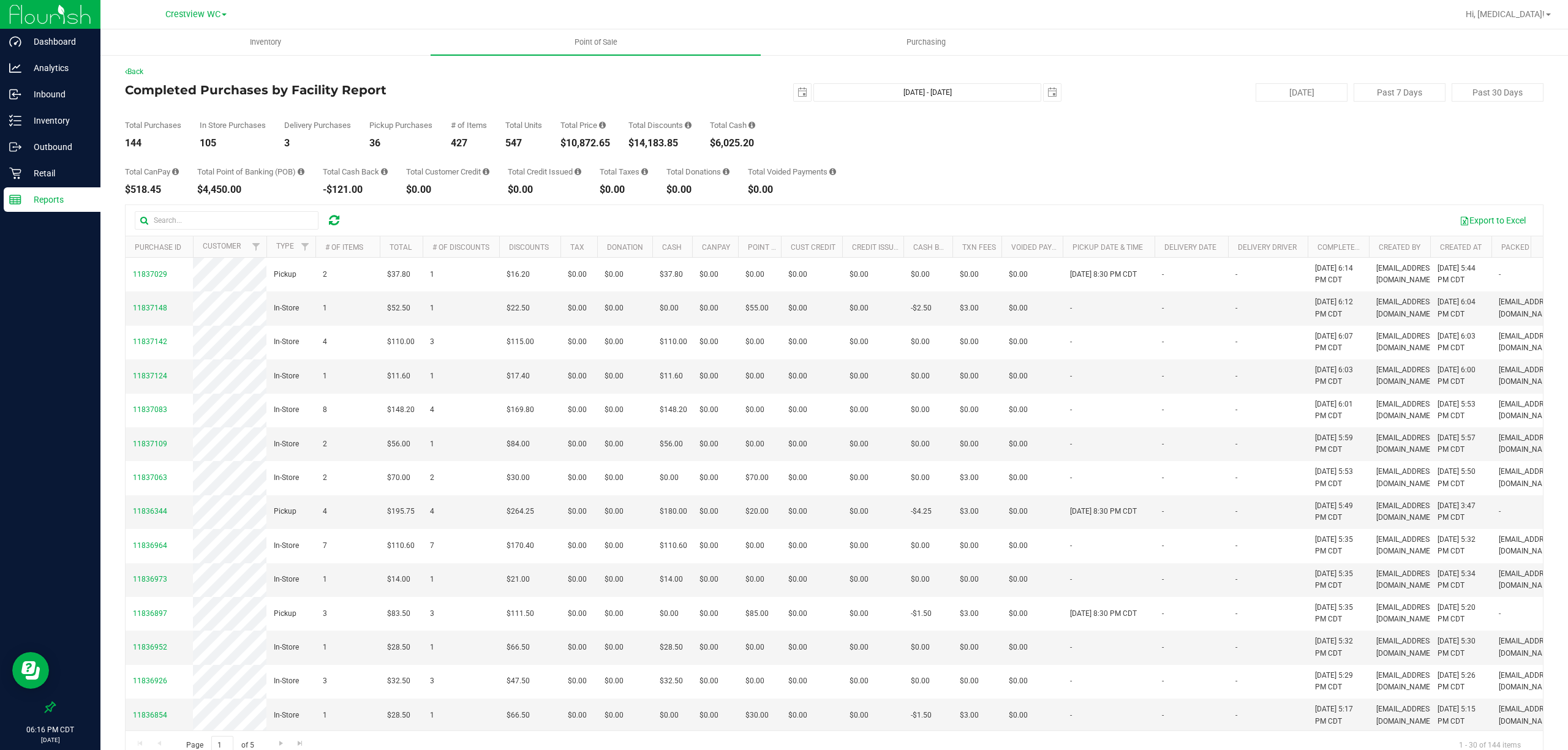
click at [1056, 162] on div "Total CanPay $518.45 Total Point of Banking (POB) $4,450.00 Total Cash Back -$1…" at bounding box center [834, 171] width 1418 height 47
